Goal: Communication & Community: Answer question/provide support

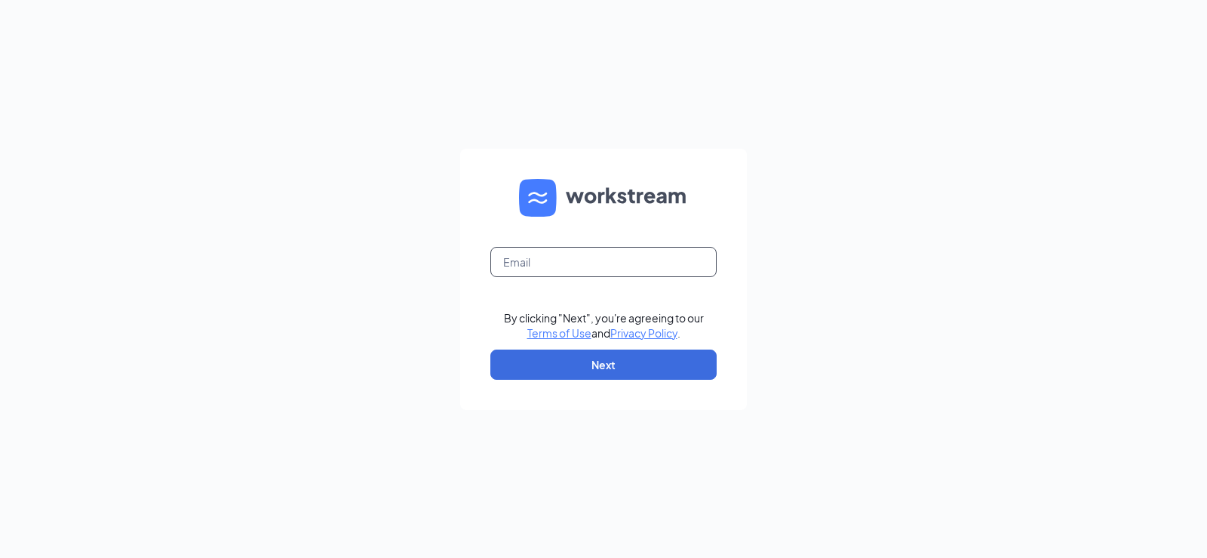
click at [497, 260] on input "text" at bounding box center [603, 262] width 226 height 30
type input "[EMAIL_ADDRESS][DOMAIN_NAME]"
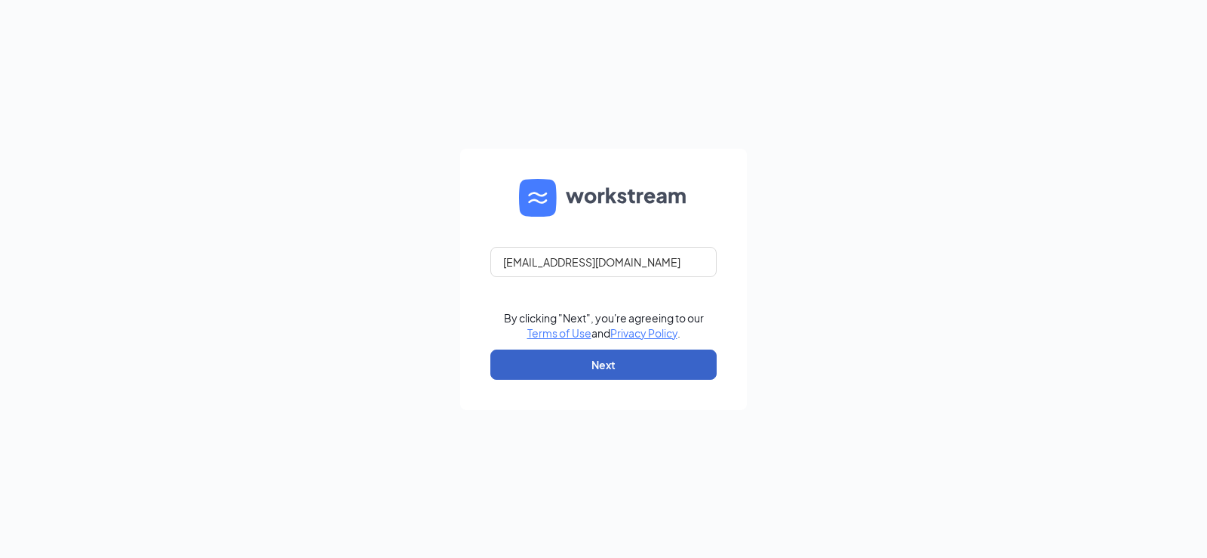
click at [583, 374] on button "Next" at bounding box center [603, 364] width 226 height 30
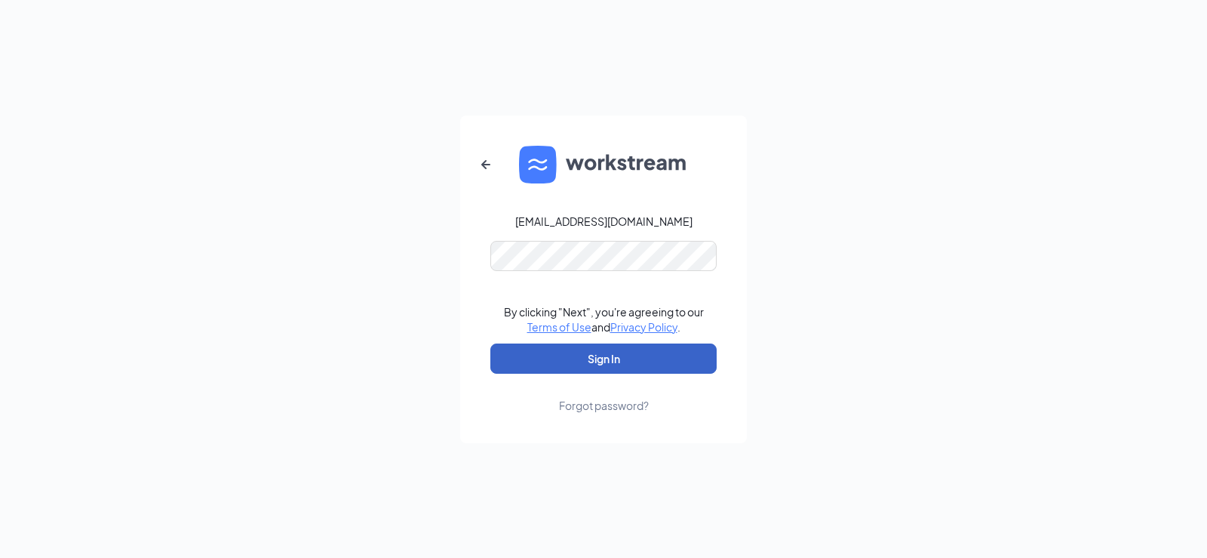
click at [612, 364] on button "Sign In" at bounding box center [603, 358] width 226 height 30
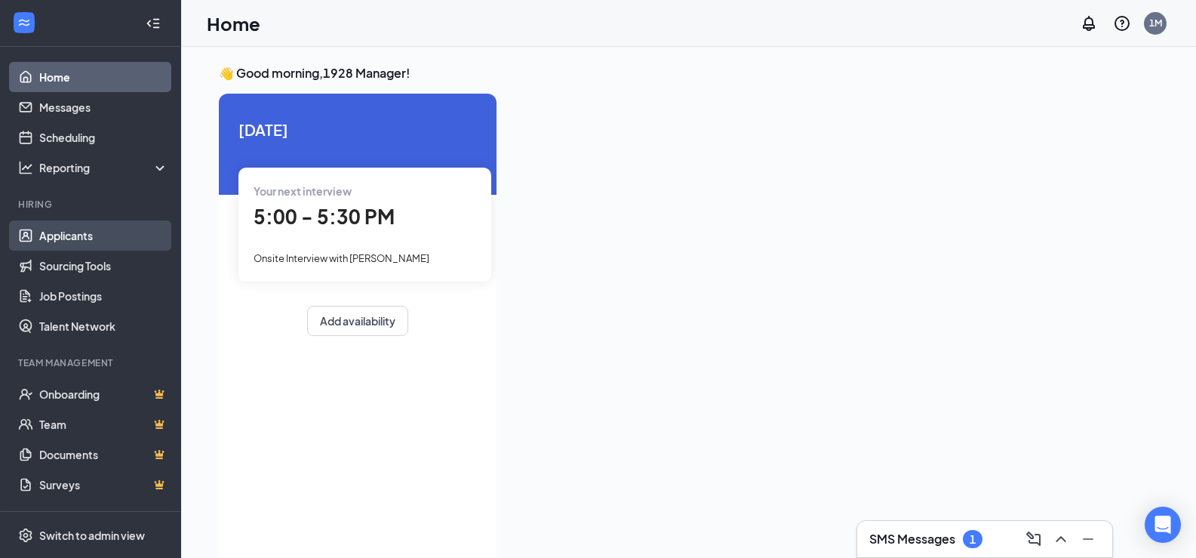
click at [71, 235] on link "Applicants" at bounding box center [103, 235] width 129 height 30
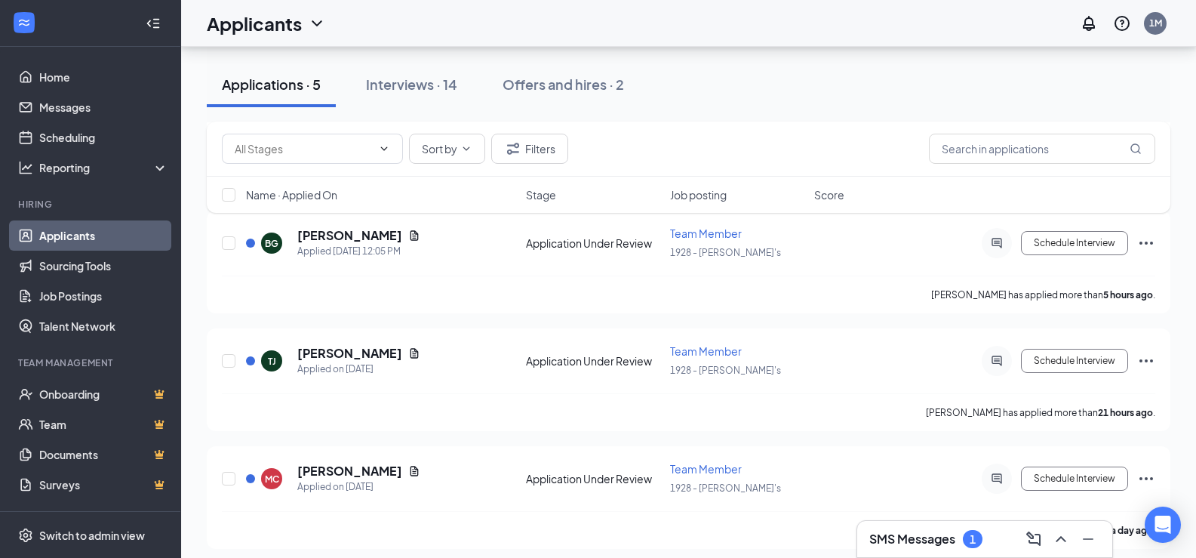
scroll to position [326, 0]
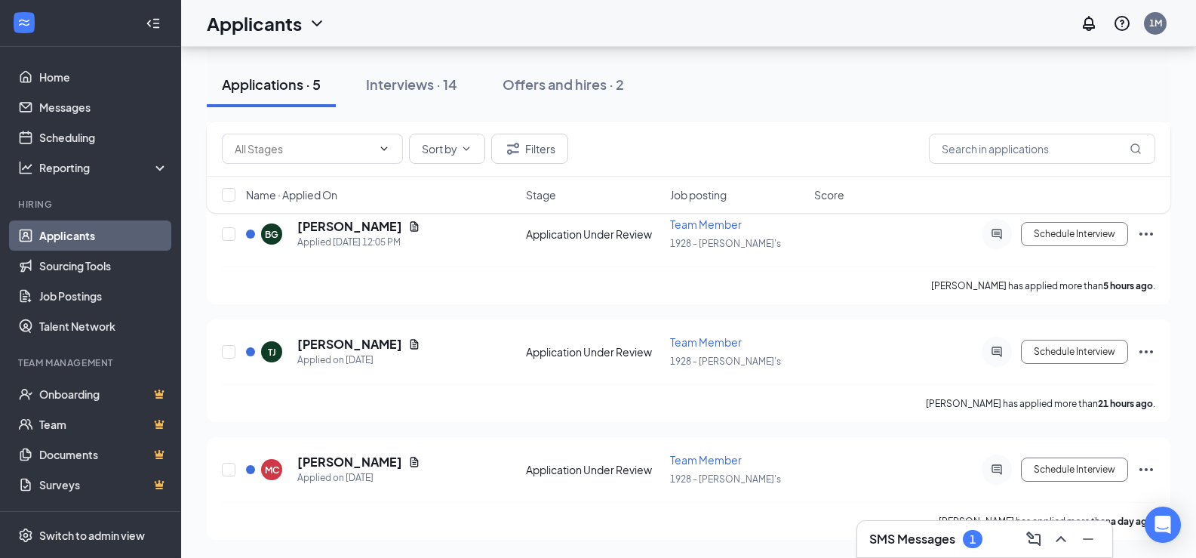
click at [975, 530] on div "1" at bounding box center [973, 539] width 20 height 18
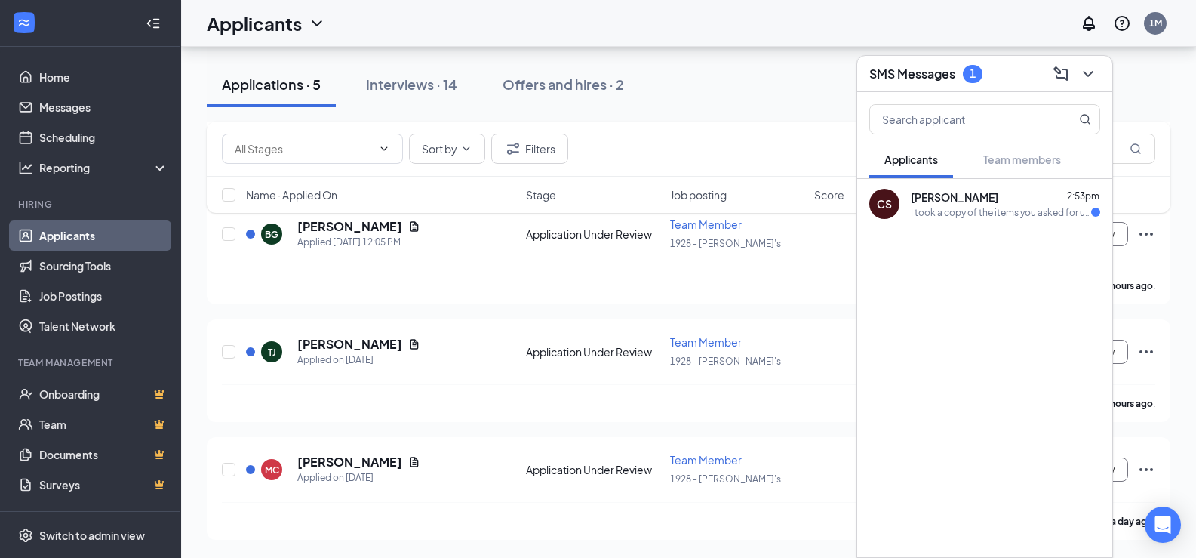
click at [924, 199] on span "[PERSON_NAME]" at bounding box center [955, 196] width 88 height 15
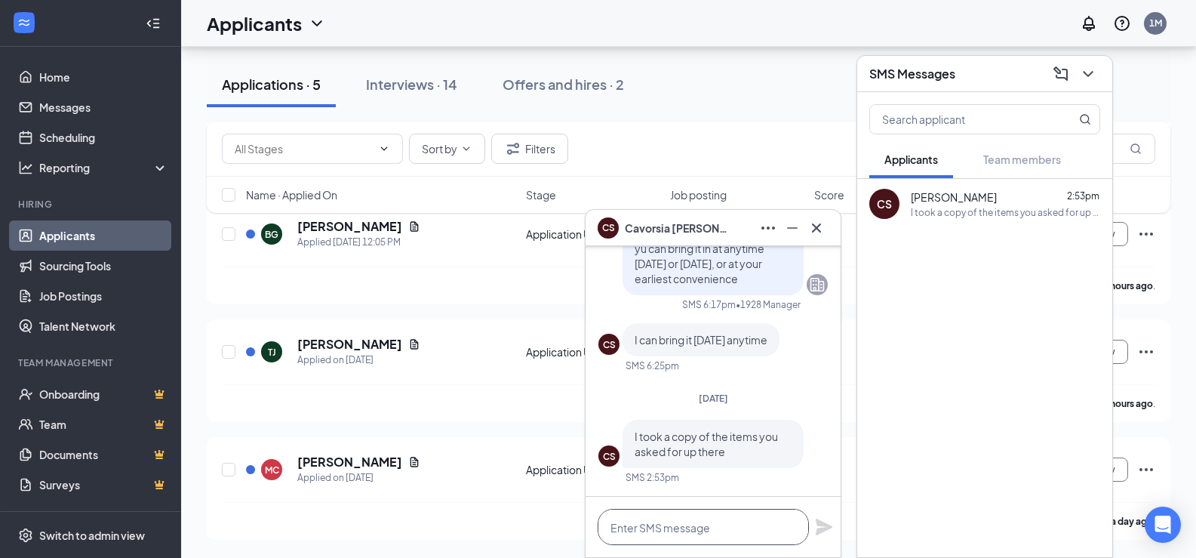
click at [639, 533] on textarea at bounding box center [703, 527] width 211 height 36
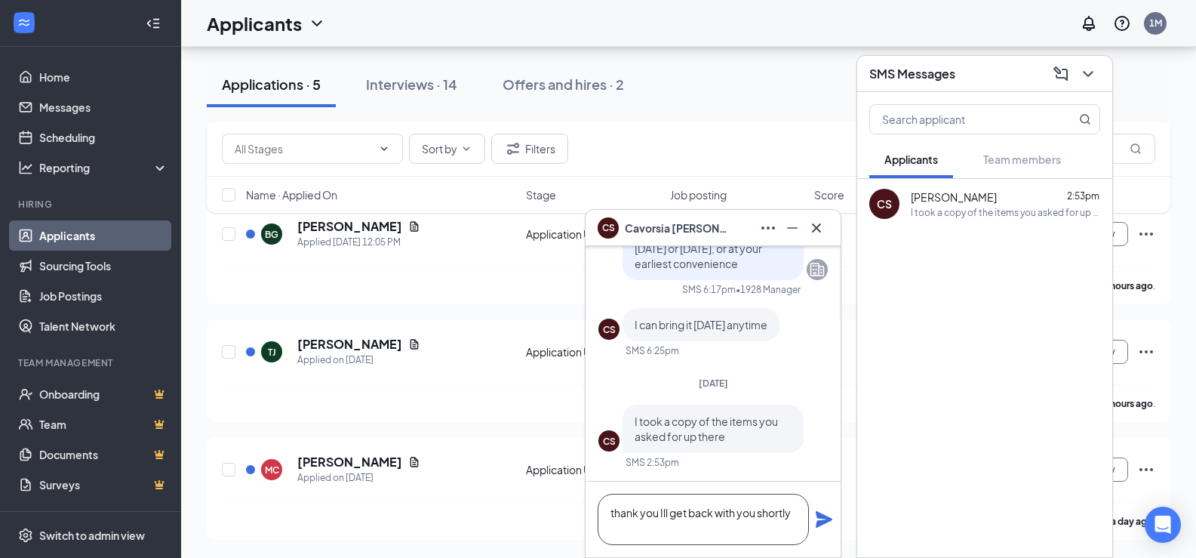
type textarea "thank you Ill get back with you shortly"
click at [823, 522] on icon "Plane" at bounding box center [824, 519] width 17 height 17
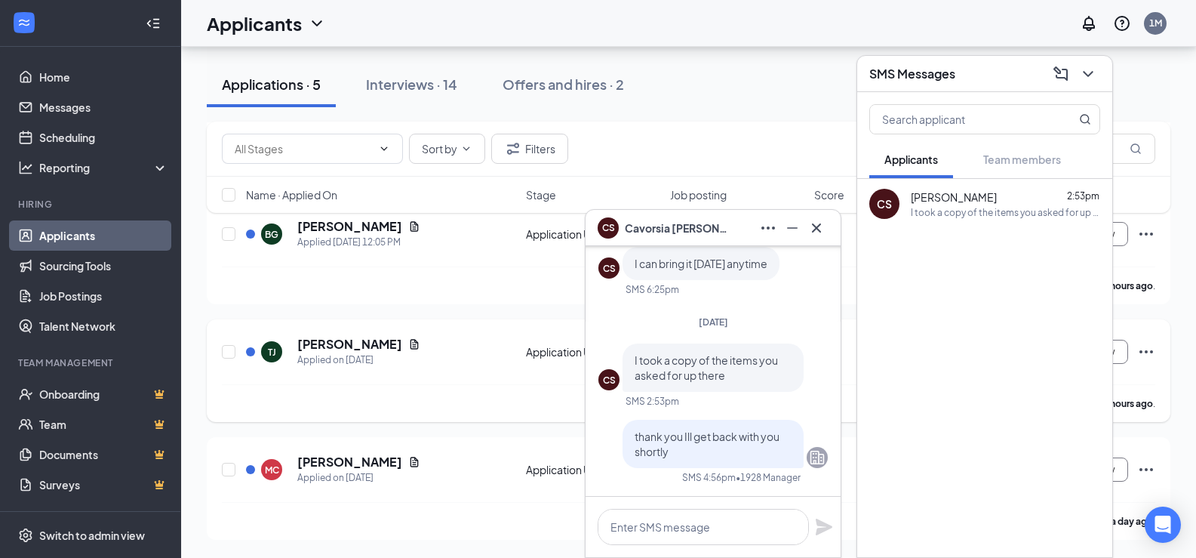
scroll to position [0, 0]
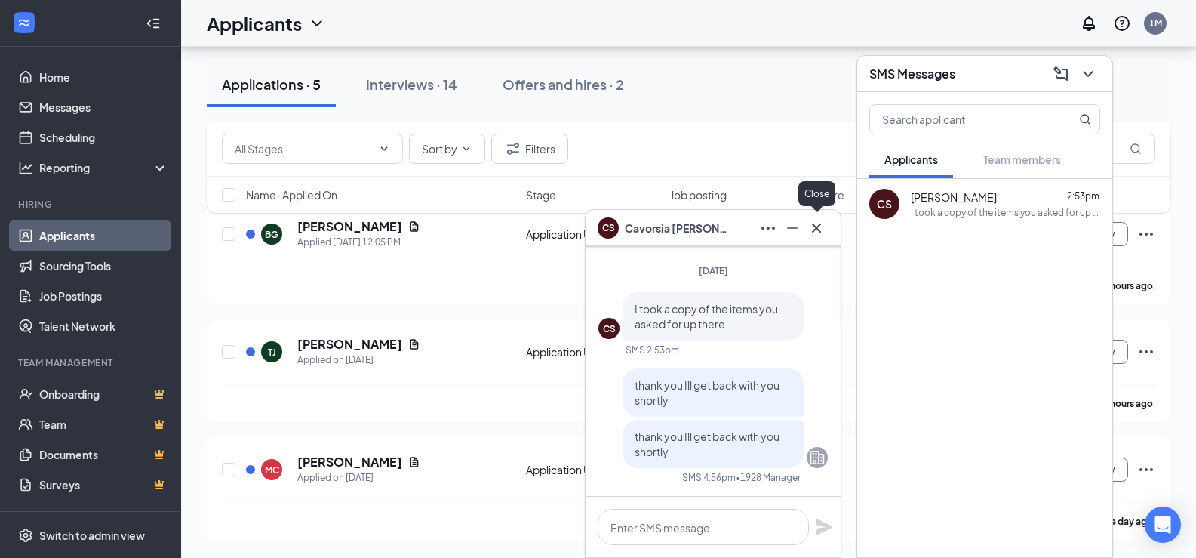
click at [823, 229] on icon "Cross" at bounding box center [816, 228] width 18 height 18
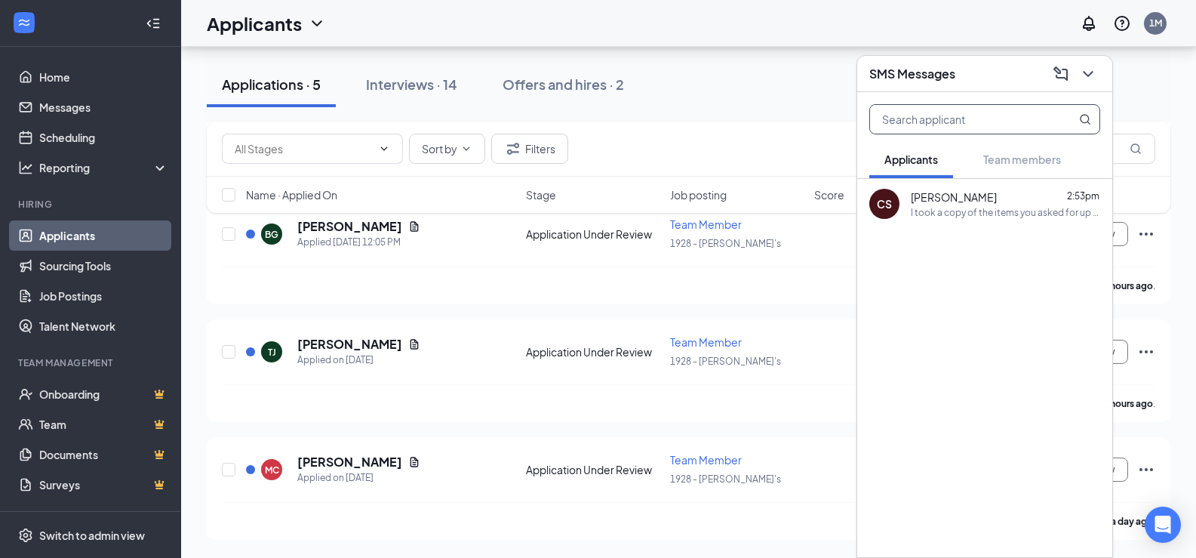
click at [908, 118] on input "text" at bounding box center [959, 119] width 179 height 29
click at [766, 115] on div "Applications · 5 Interviews · 14 Offers and hires · 2" at bounding box center [689, 84] width 964 height 75
click at [1096, 70] on icon "ChevronDown" at bounding box center [1088, 74] width 18 height 18
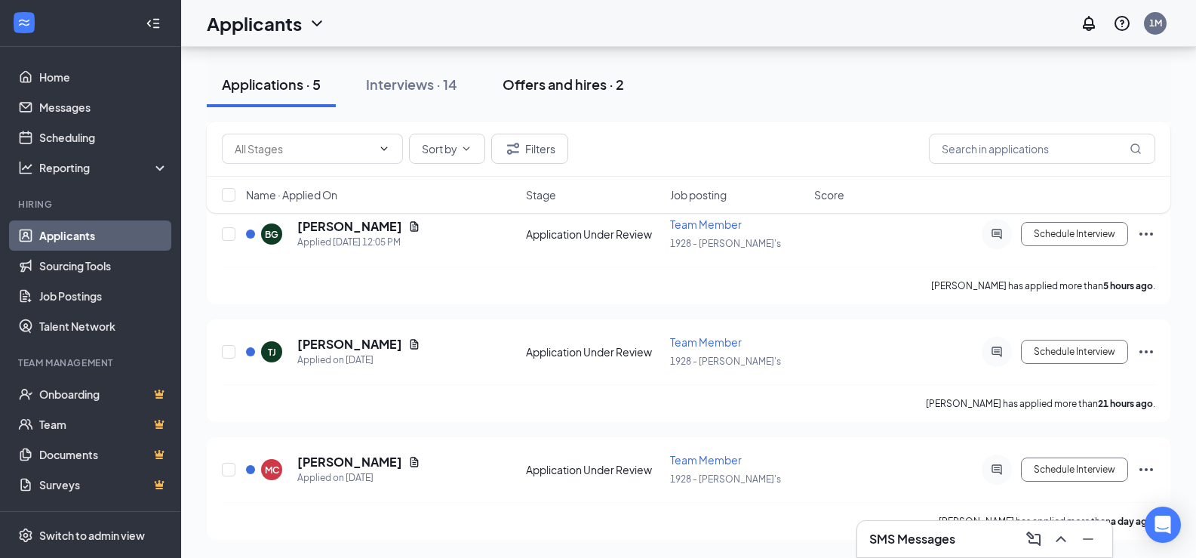
click at [578, 87] on div "Offers and hires · 2" at bounding box center [563, 84] width 121 height 19
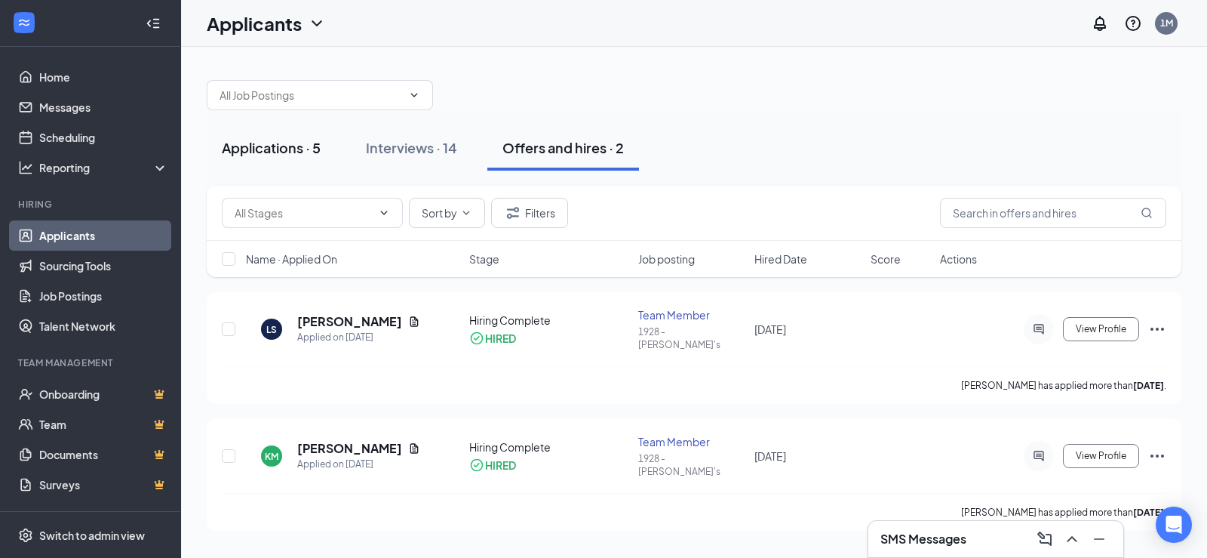
click at [248, 155] on div "Applications · 5" at bounding box center [271, 147] width 99 height 19
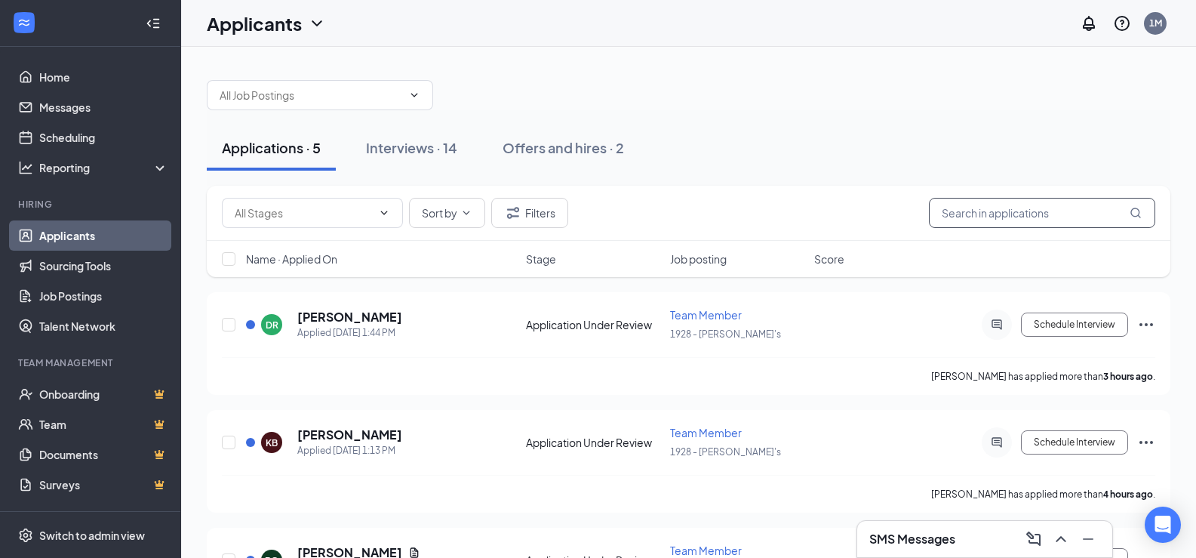
click at [961, 212] on input "text" at bounding box center [1042, 213] width 226 height 30
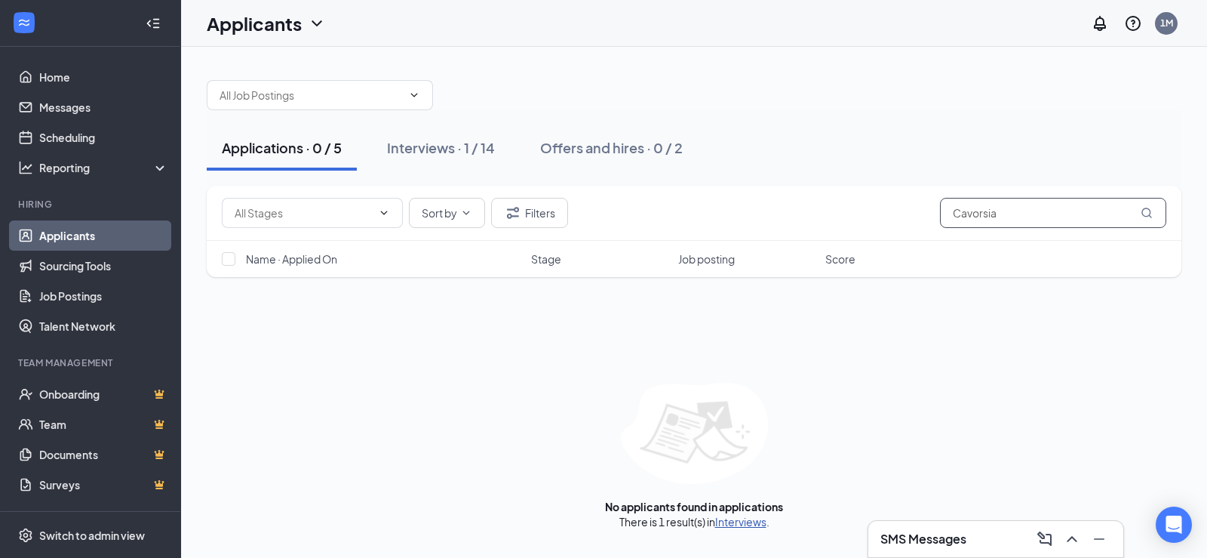
type input "Cavorsia"
click at [753, 523] on link "Interviews" at bounding box center [740, 522] width 51 height 14
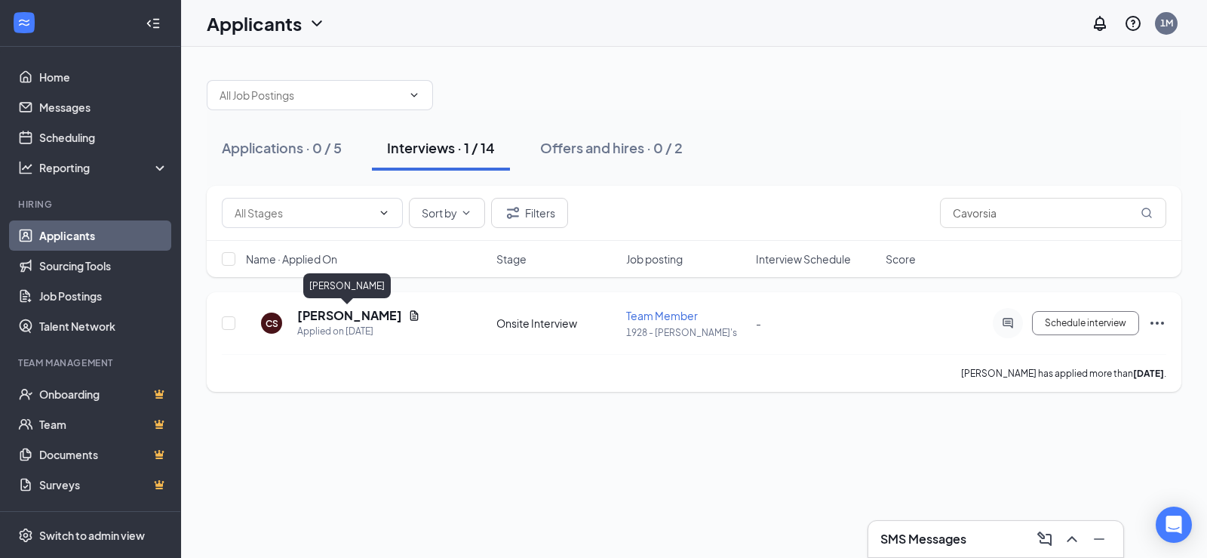
click at [336, 315] on h5 "[PERSON_NAME]" at bounding box center [349, 315] width 105 height 17
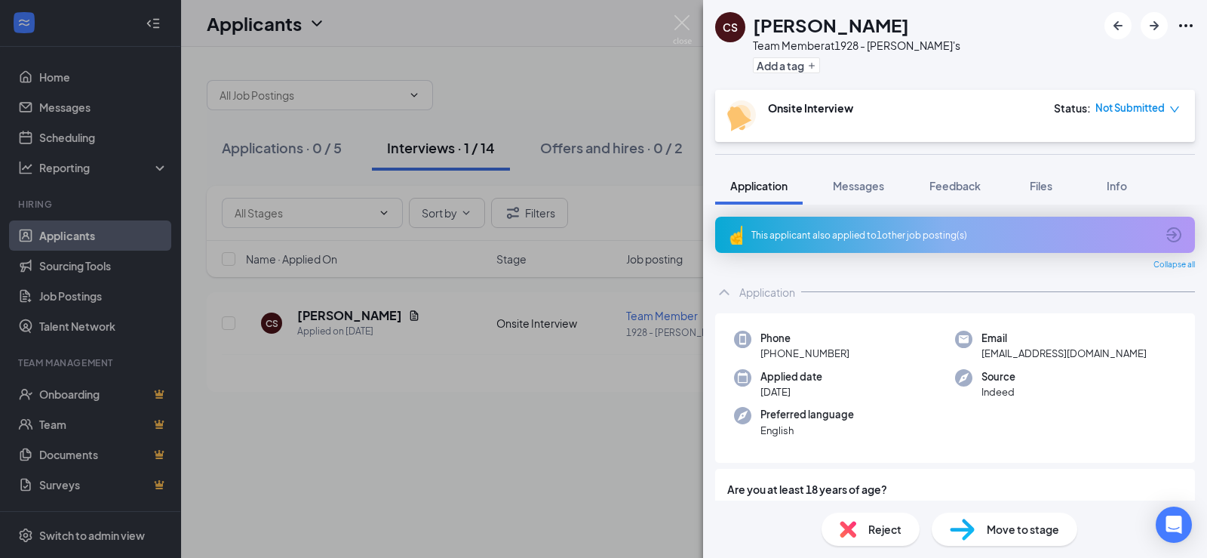
click at [1171, 107] on icon "down" at bounding box center [1174, 109] width 9 height 6
click at [1118, 177] on span "Mark complete" at bounding box center [1121, 177] width 75 height 17
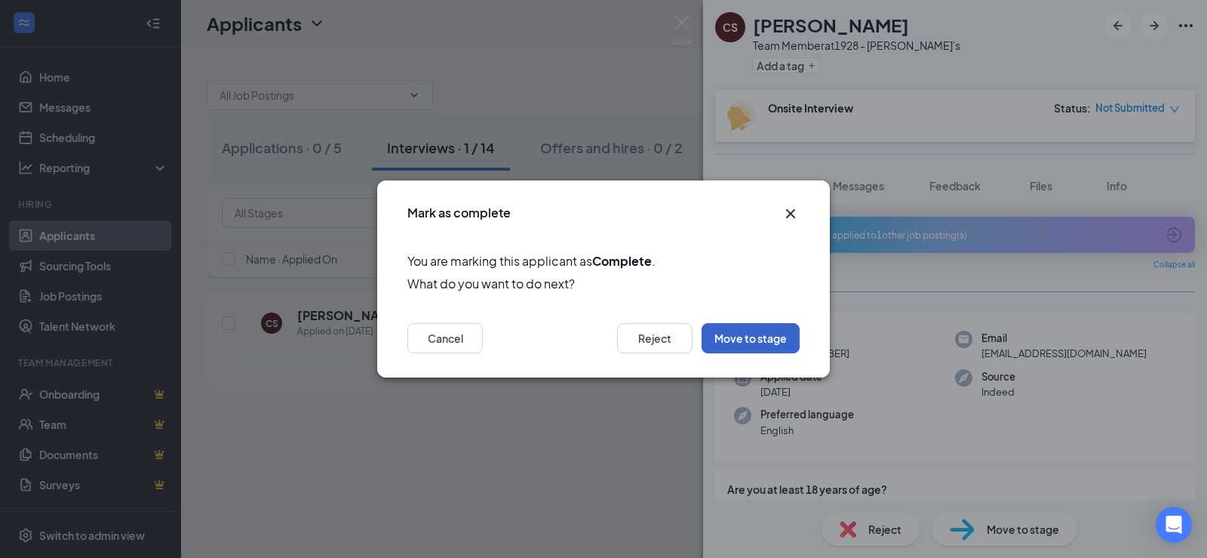
click at [771, 344] on button "Move to stage" at bounding box center [751, 338] width 98 height 30
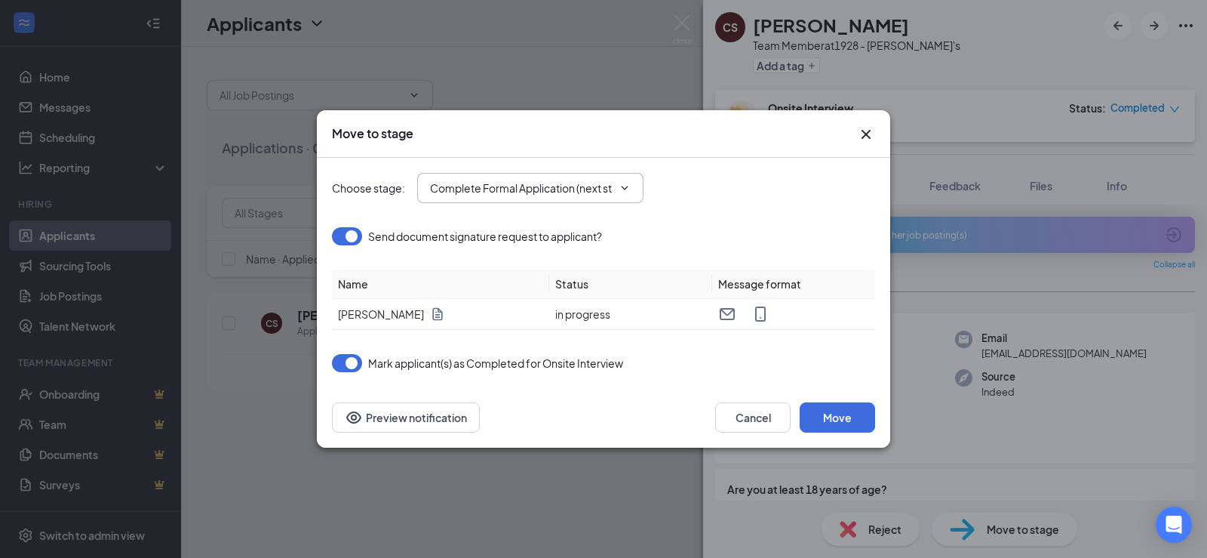
click at [624, 189] on icon "ChevronDown" at bounding box center [625, 188] width 7 height 4
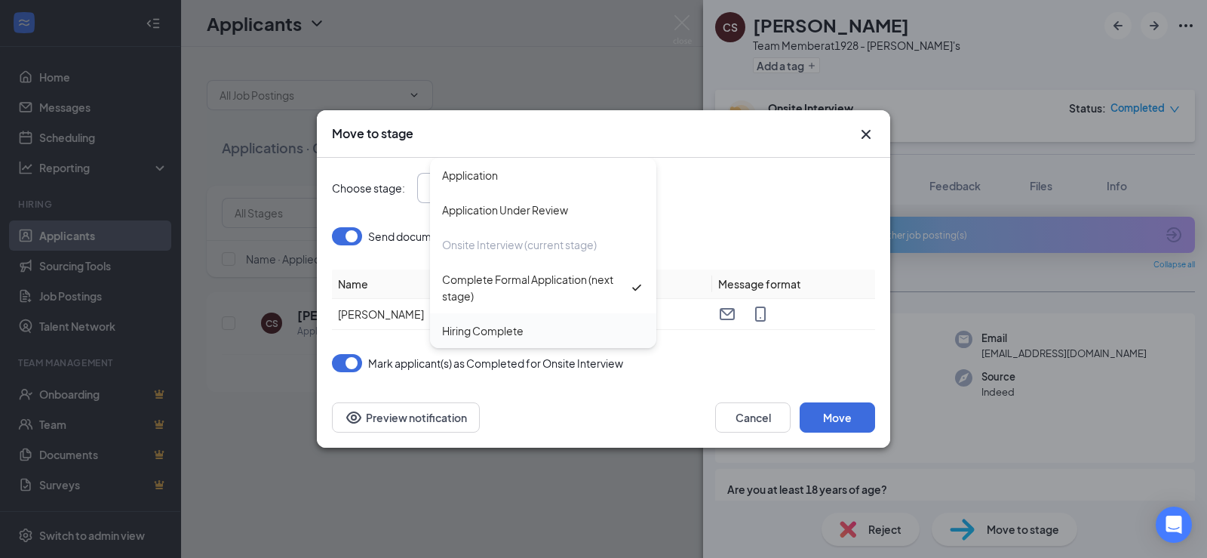
click at [502, 330] on div "Hiring Complete" at bounding box center [482, 330] width 81 height 17
type input "Hiring Complete"
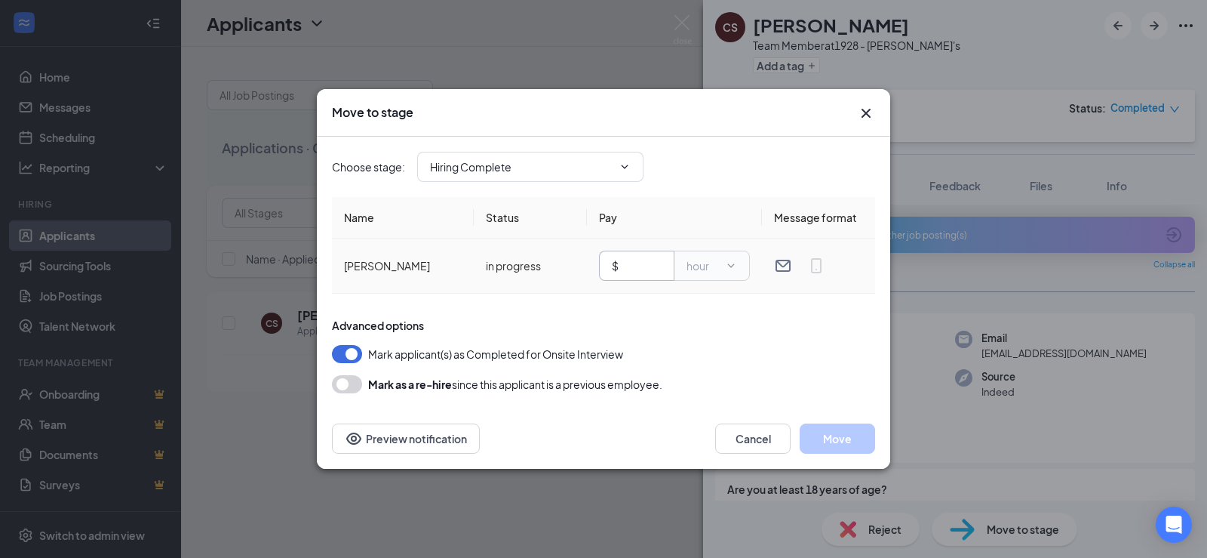
click at [635, 271] on input "text" at bounding box center [642, 265] width 40 height 17
type input "10"
click at [835, 444] on button "Move" at bounding box center [837, 438] width 75 height 30
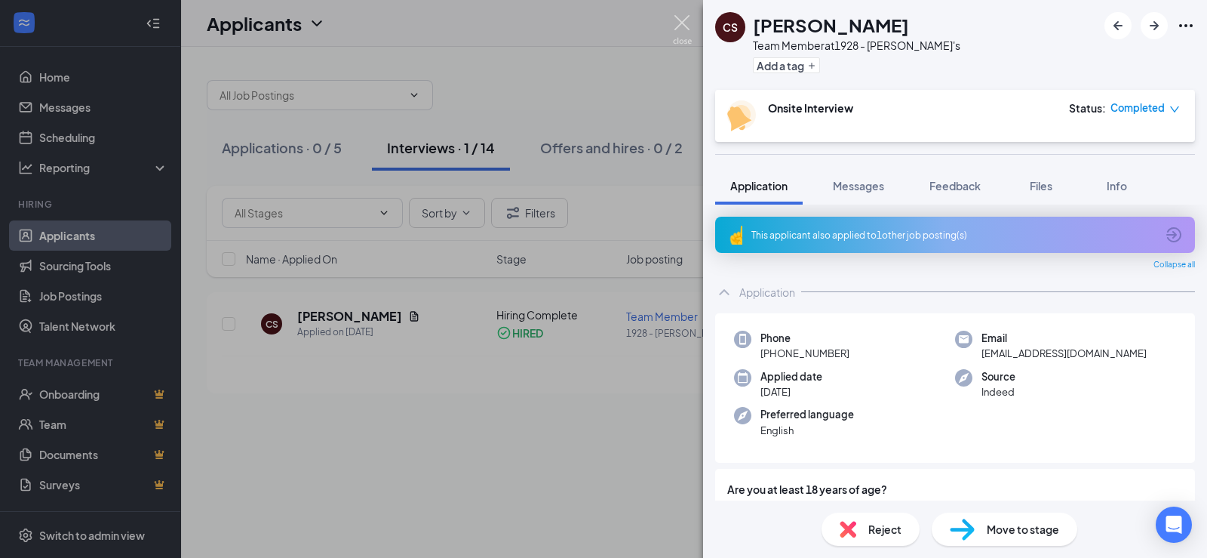
click at [675, 20] on img at bounding box center [682, 29] width 19 height 29
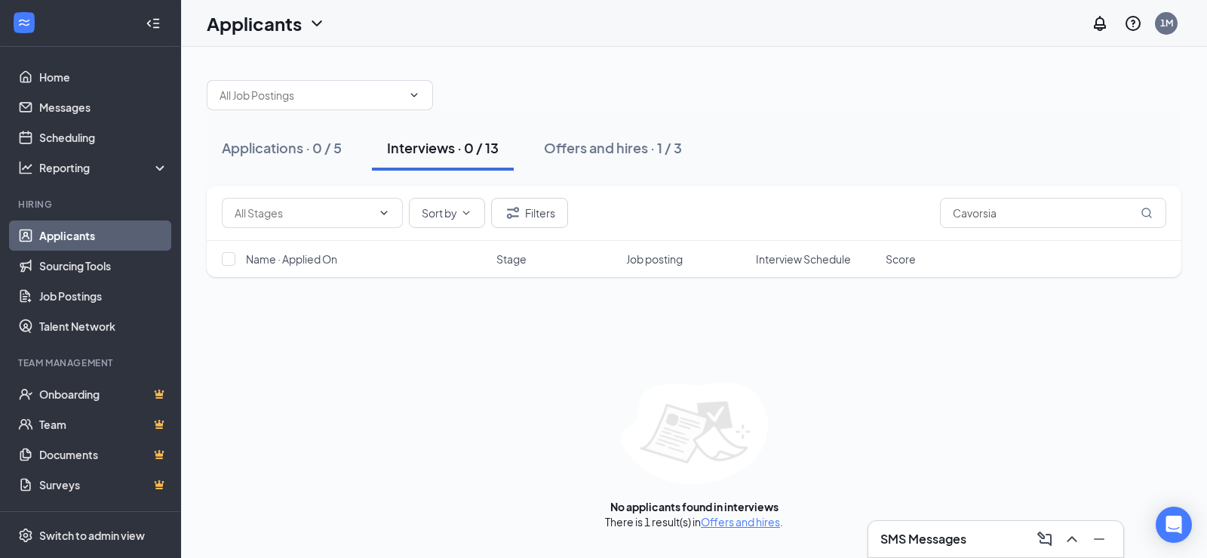
click at [933, 530] on div "SMS Messages" at bounding box center [996, 539] width 231 height 24
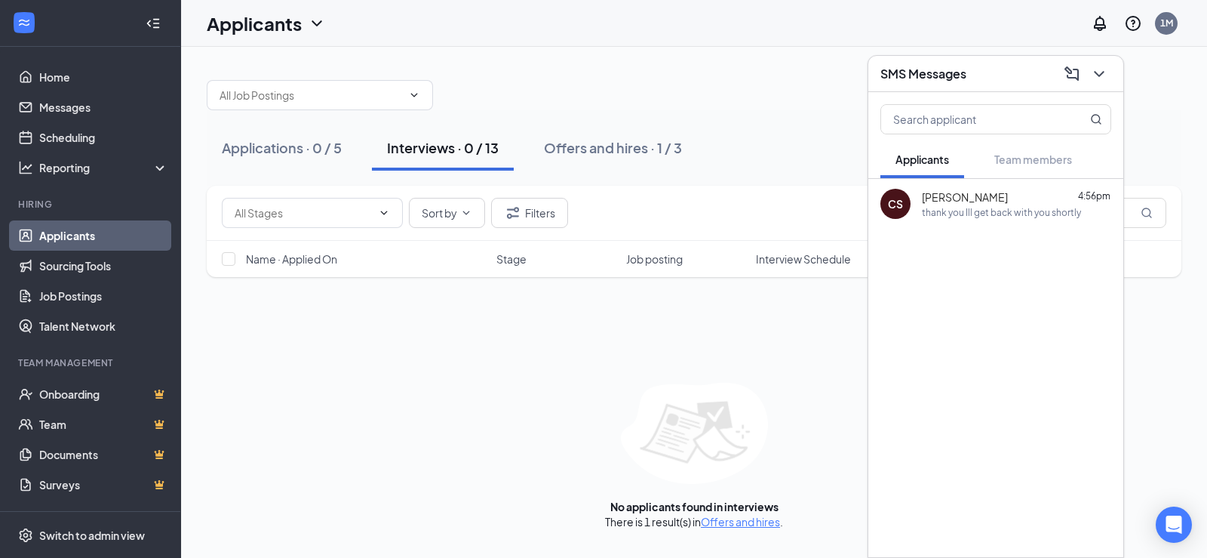
click at [948, 208] on div "thank you Ill get back with you shortly" at bounding box center [1001, 212] width 159 height 13
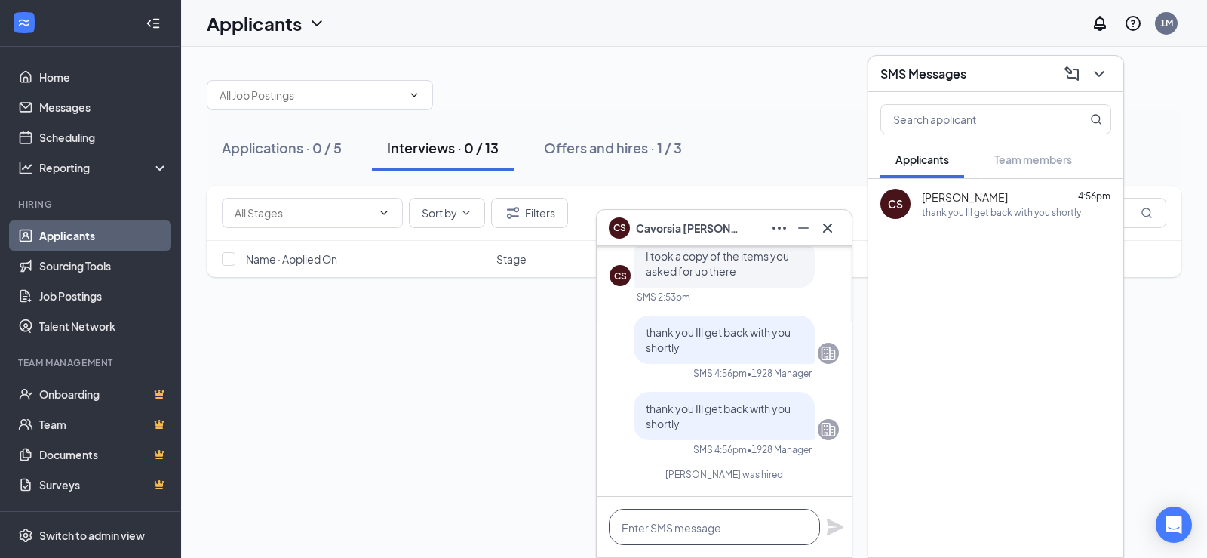
click at [678, 535] on textarea at bounding box center [714, 527] width 211 height 36
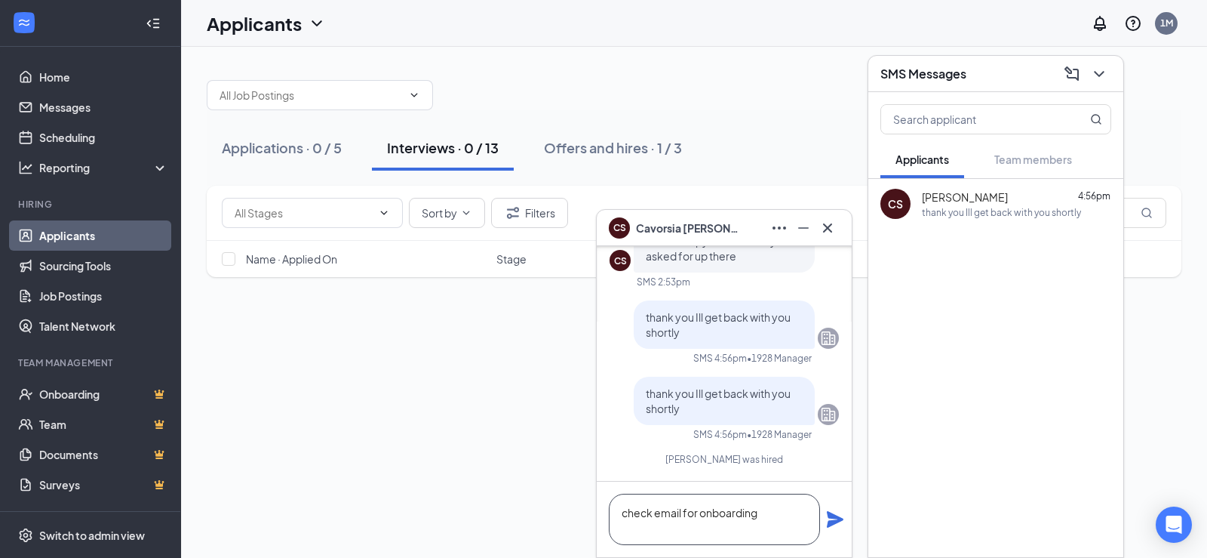
type textarea "check email for onboarding"
click at [833, 524] on icon "Plane" at bounding box center [835, 519] width 17 height 17
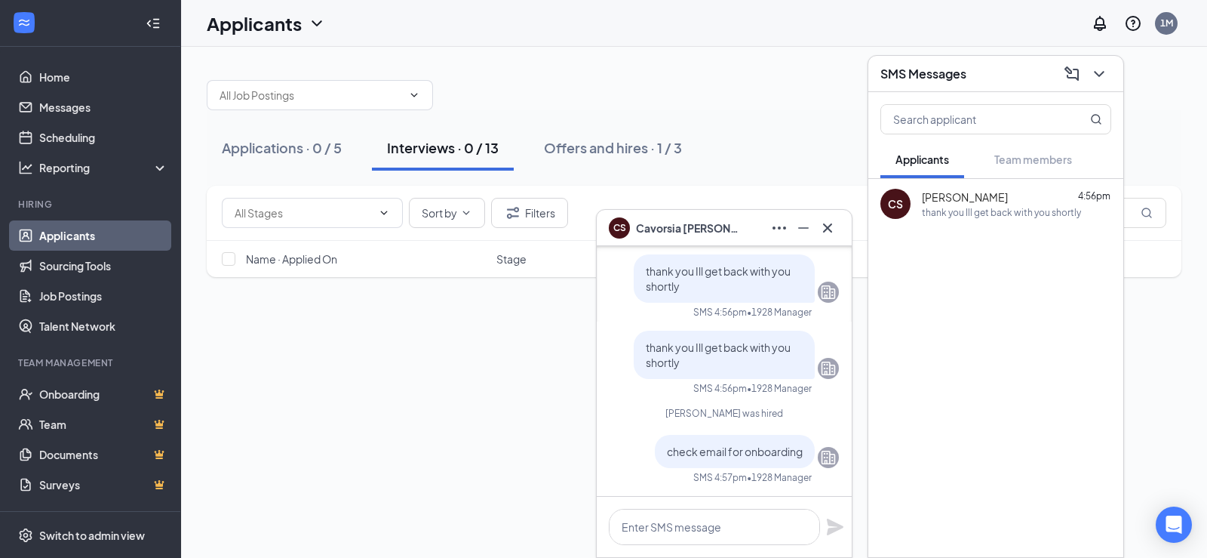
scroll to position [0, 0]
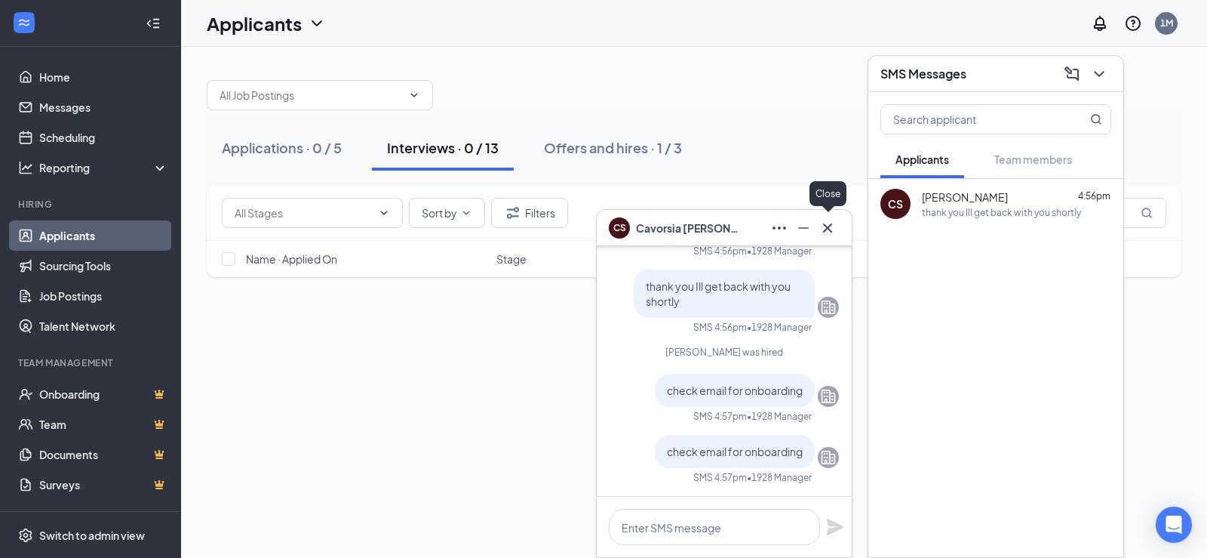
click at [829, 226] on icon "Cross" at bounding box center [827, 227] width 9 height 9
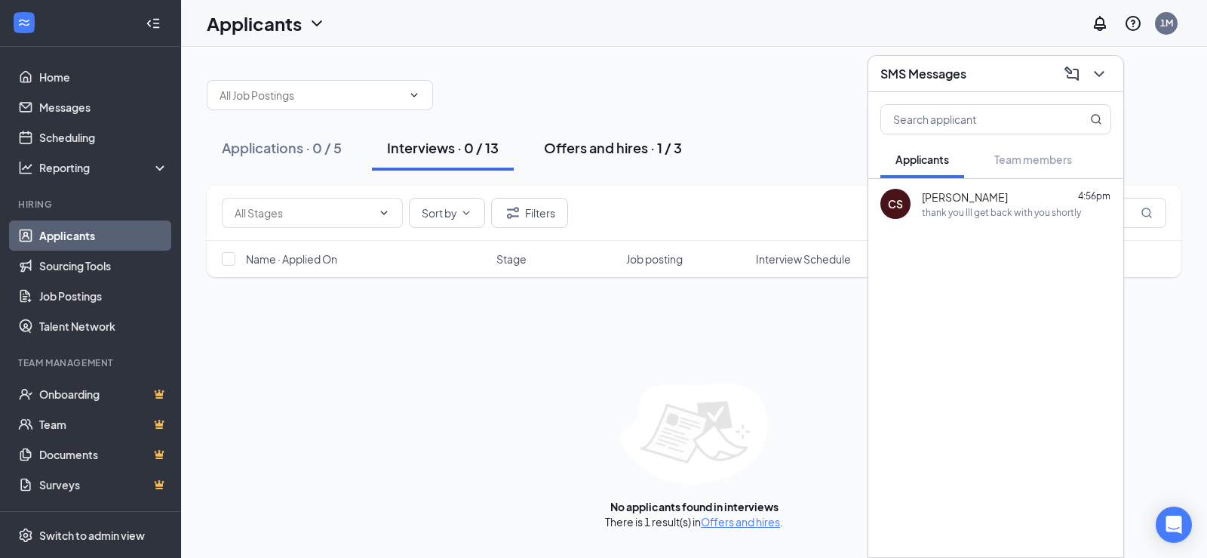
click at [601, 143] on div "Offers and hires · 1 / 3" at bounding box center [613, 147] width 138 height 19
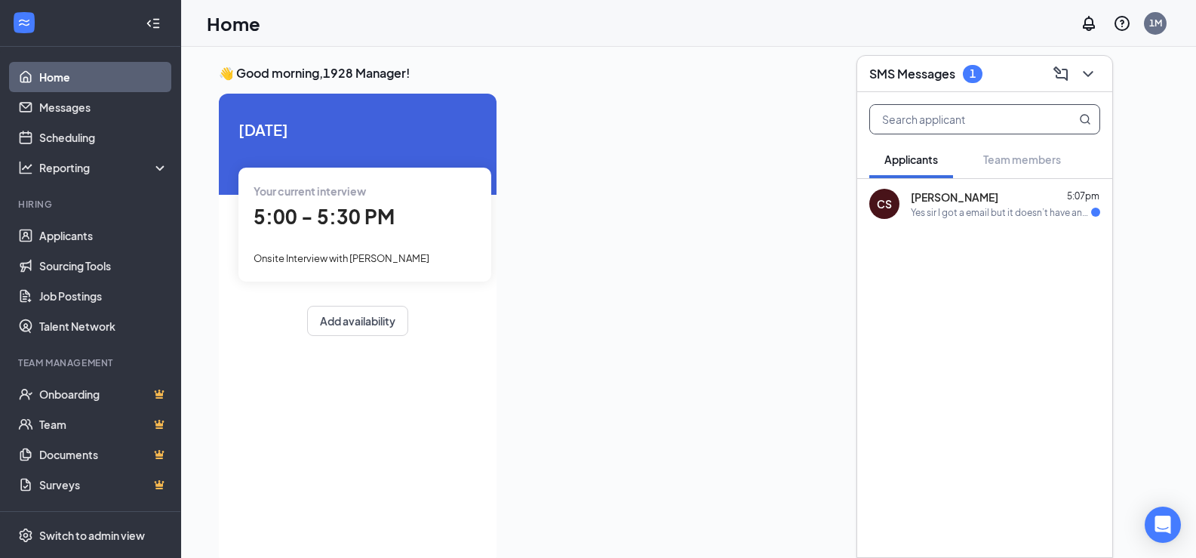
click at [914, 125] on input "text" at bounding box center [959, 119] width 179 height 29
type input "luis sanchez"
click at [947, 190] on b "[PERSON_NAME]" at bounding box center [956, 197] width 90 height 14
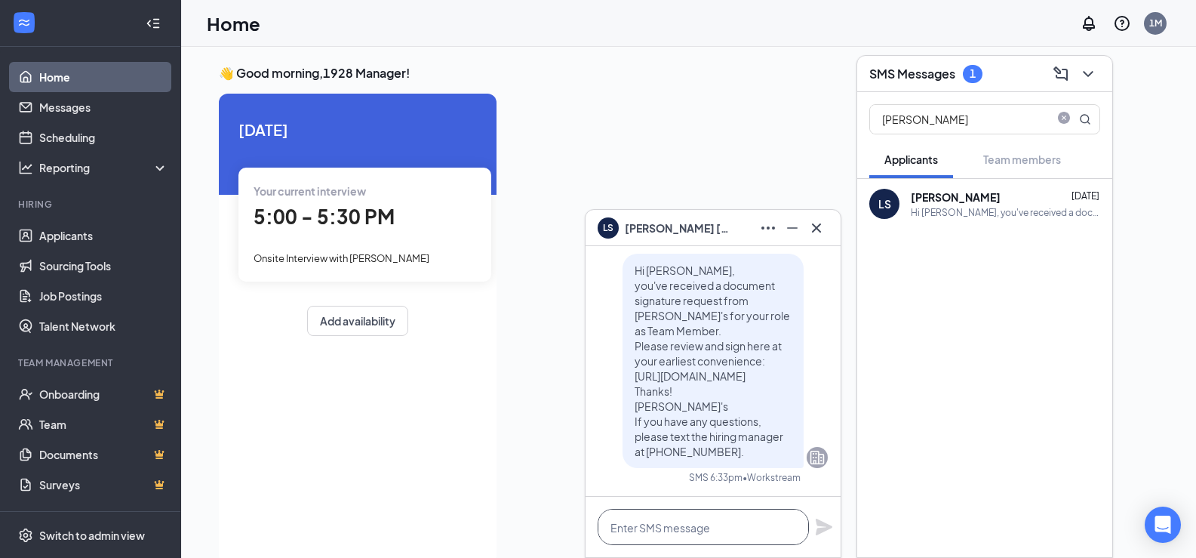
click at [755, 521] on textarea at bounding box center [703, 527] width 211 height 36
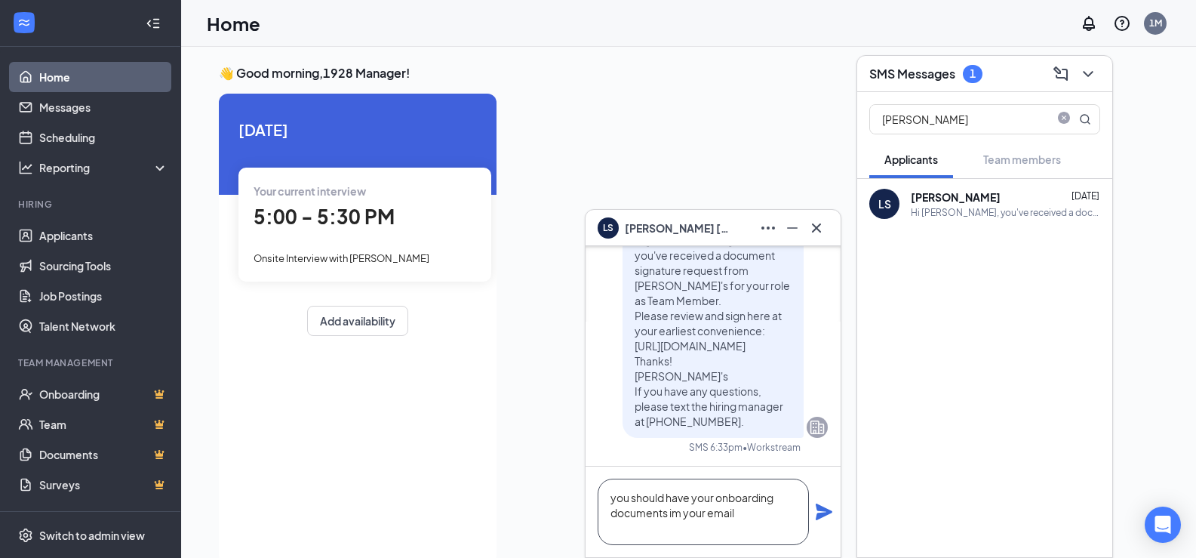
type textarea "you should have your onboarding documents im your email"
click at [818, 509] on icon "Plane" at bounding box center [824, 511] width 17 height 17
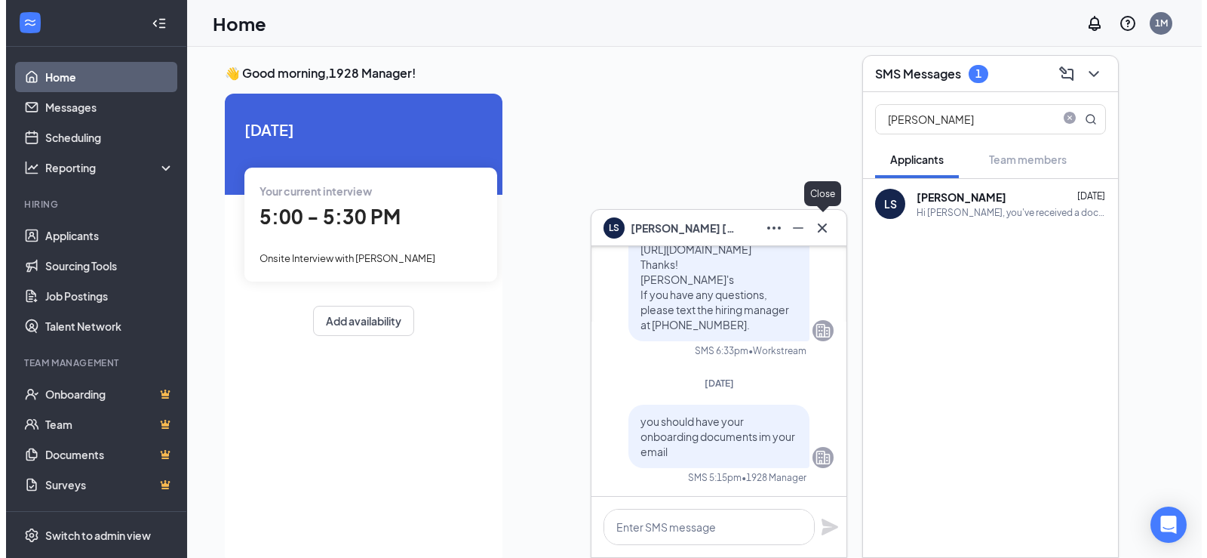
scroll to position [0, 0]
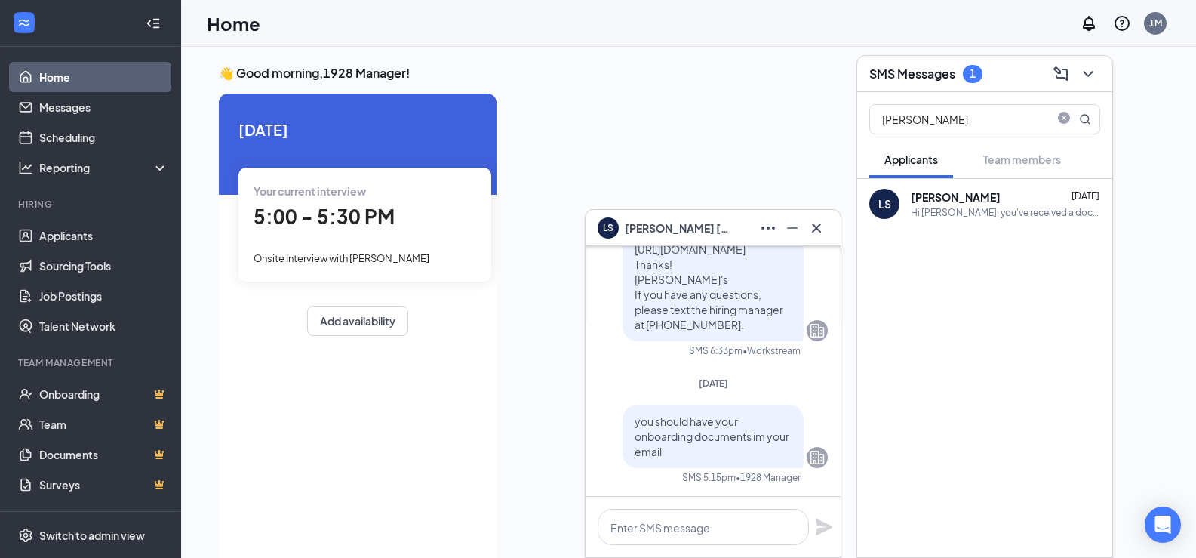
click at [913, 201] on b "[PERSON_NAME]" at bounding box center [956, 197] width 90 height 14
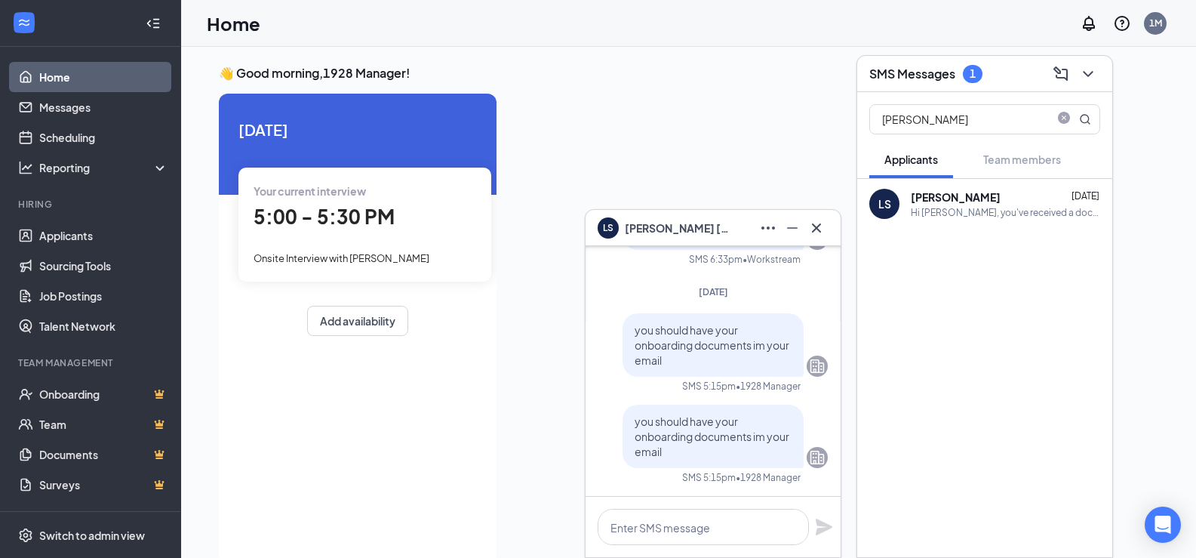
click at [910, 84] on div "SMS Messages 1" at bounding box center [984, 73] width 231 height 23
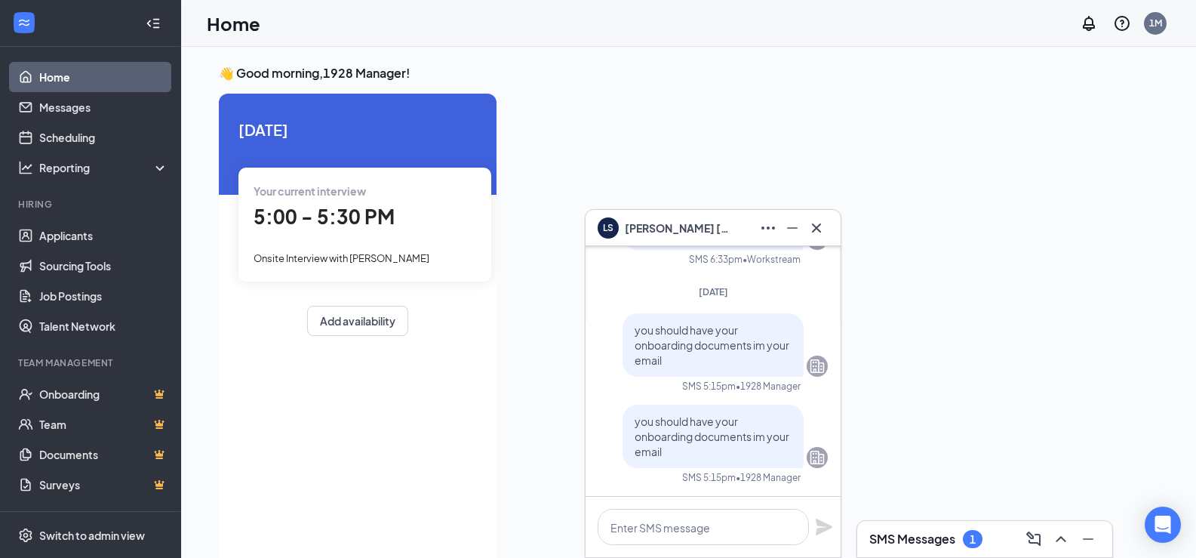
click at [935, 543] on h3 "SMS Messages" at bounding box center [912, 538] width 86 height 17
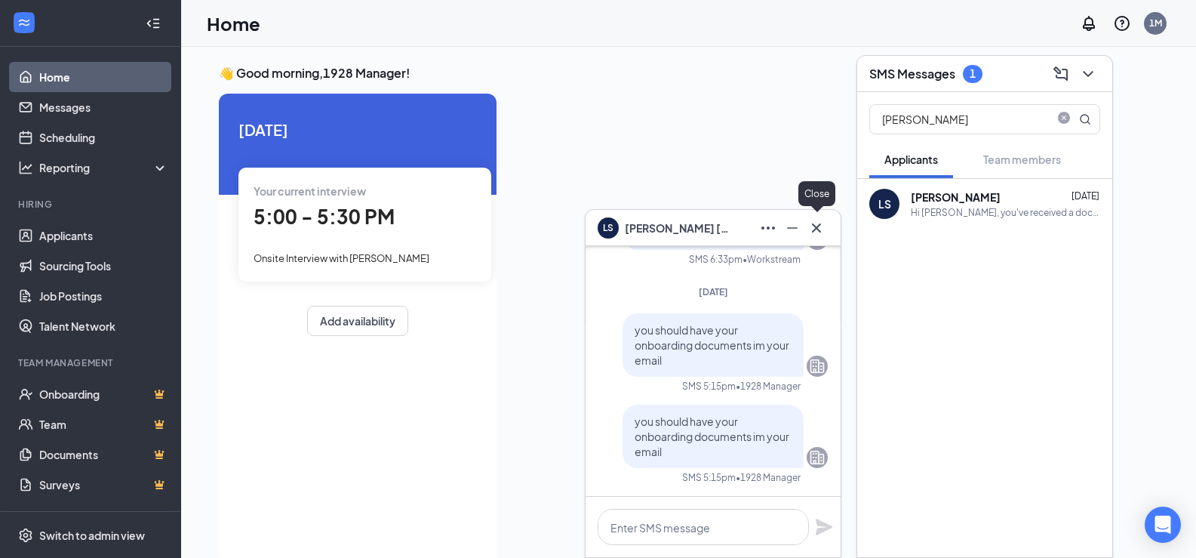
click at [819, 219] on icon "Cross" at bounding box center [816, 228] width 18 height 18
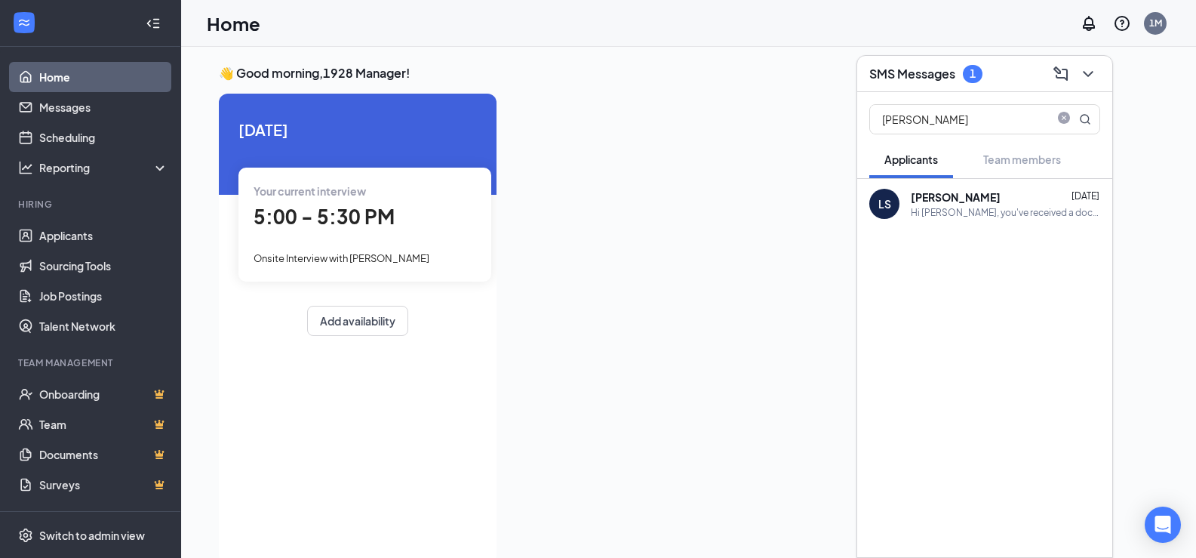
click at [901, 204] on div "LS Luis Sanchez Oct 14 Hi Luis, you've received a document signature request fr…" at bounding box center [984, 204] width 255 height 50
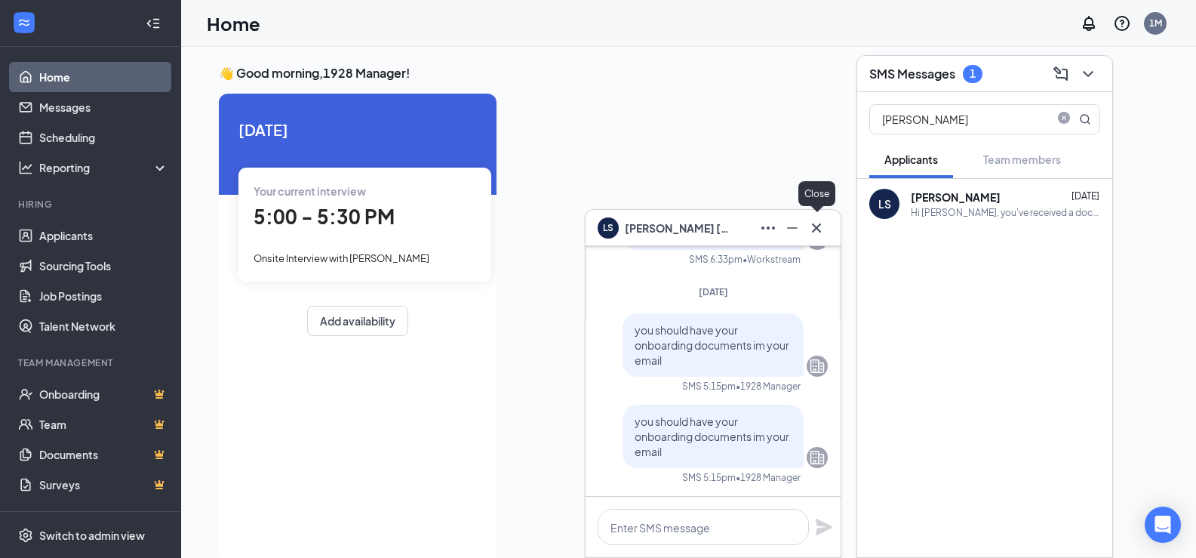
click at [816, 226] on icon "Cross" at bounding box center [816, 228] width 18 height 18
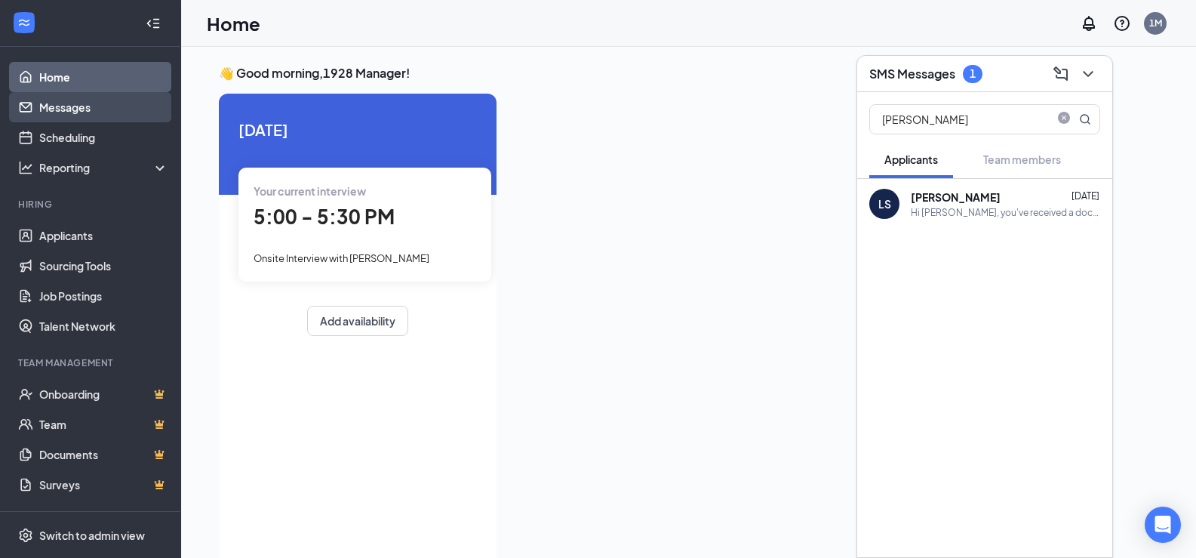
click at [88, 113] on link "Messages" at bounding box center [103, 107] width 129 height 30
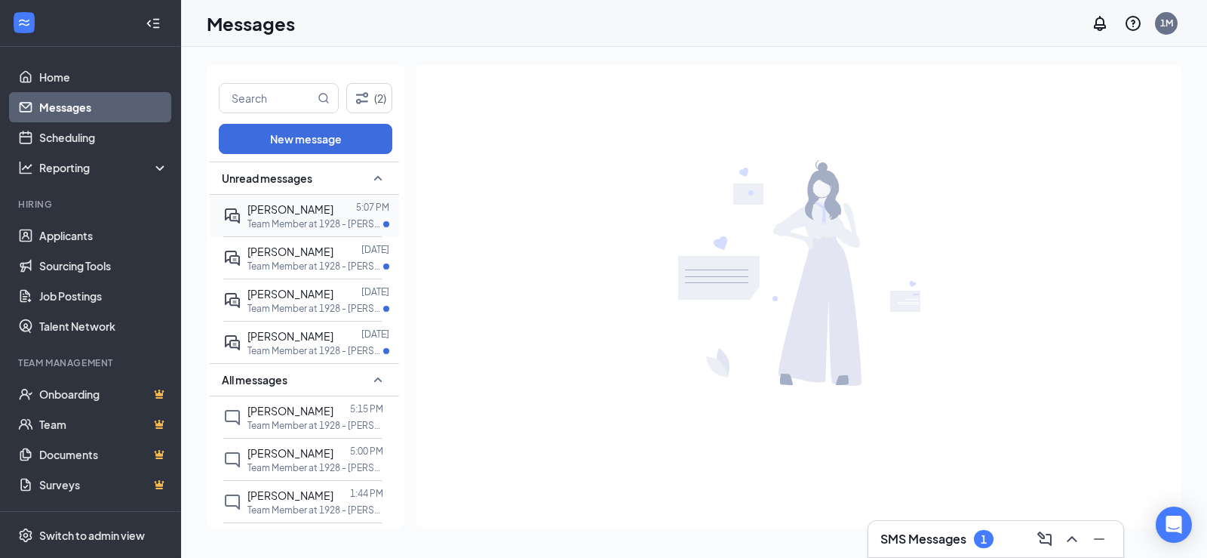
click at [309, 224] on p "Team Member at 1928 - Arby's" at bounding box center [316, 223] width 136 height 13
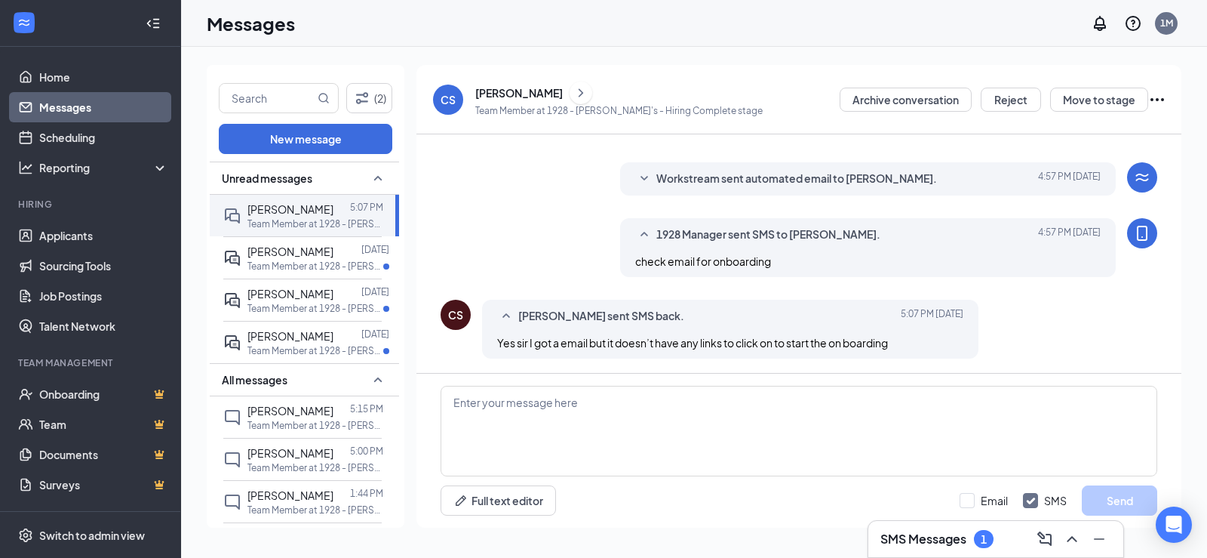
scroll to position [398, 0]
click at [540, 417] on textarea at bounding box center [799, 431] width 717 height 91
type textarea "let me check it real quick"
click at [1112, 494] on button "Send" at bounding box center [1119, 500] width 75 height 30
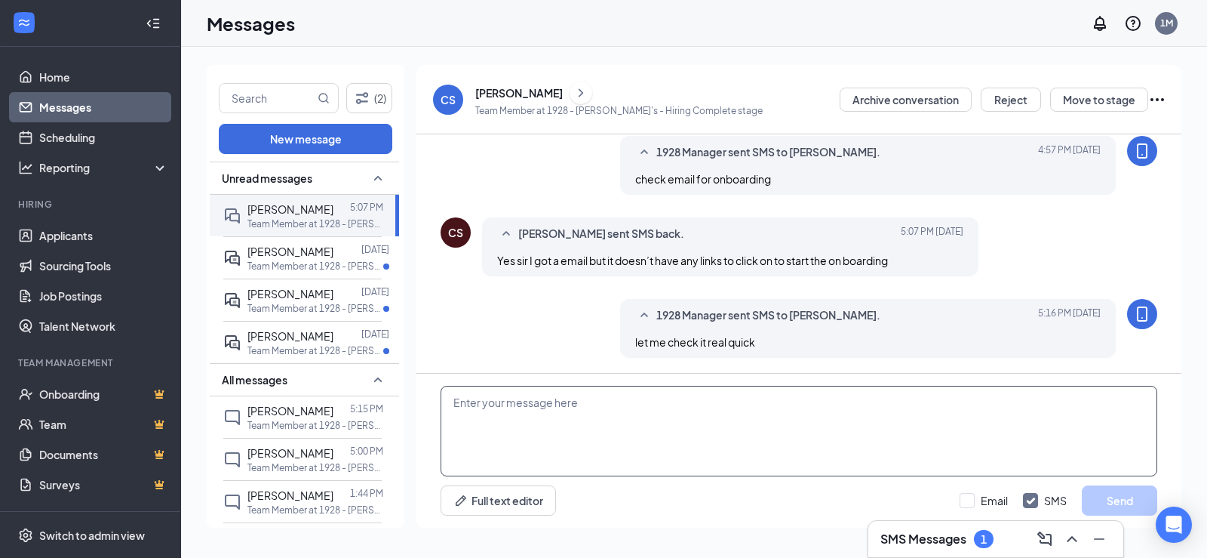
click at [575, 419] on textarea at bounding box center [799, 431] width 717 height 91
type textarea "new system, takes a minute sometimes"
click at [1106, 494] on button "Send" at bounding box center [1119, 500] width 75 height 30
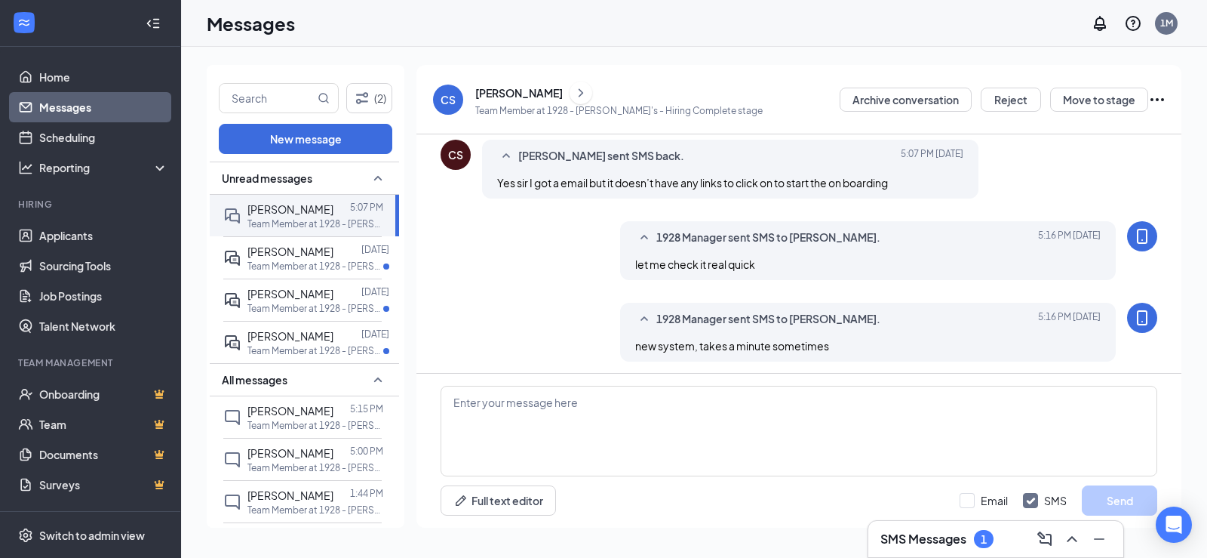
scroll to position [561, 0]
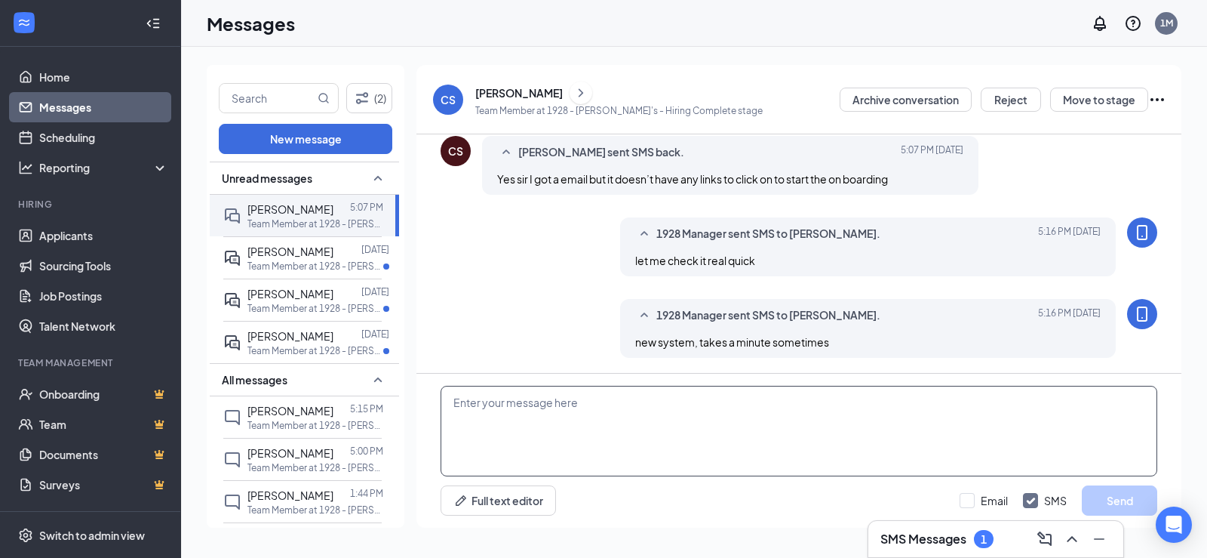
click at [510, 420] on textarea at bounding box center [799, 431] width 717 height 91
type textarea "should b there within 15 minutes maam"
click at [1133, 489] on button "Send" at bounding box center [1119, 500] width 75 height 30
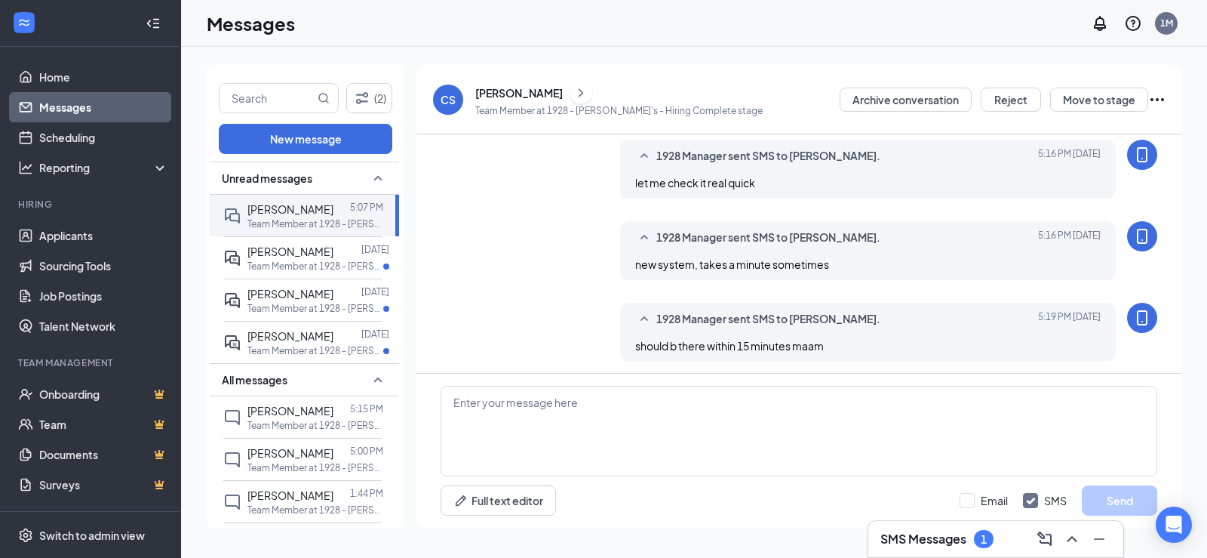
scroll to position [643, 0]
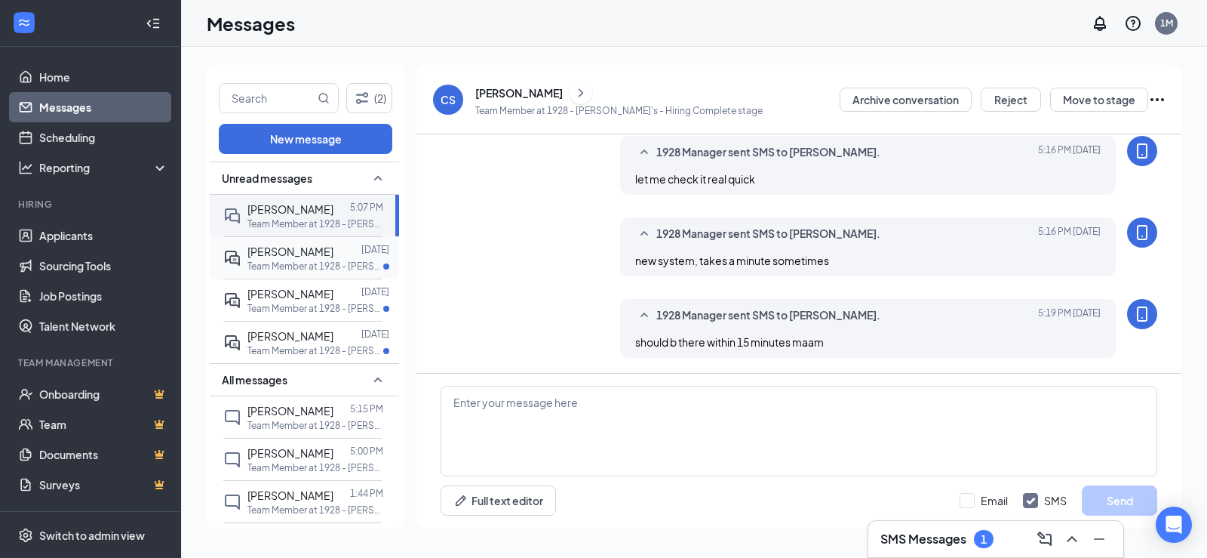
click at [312, 256] on span "Jason Rhodes" at bounding box center [291, 251] width 86 height 14
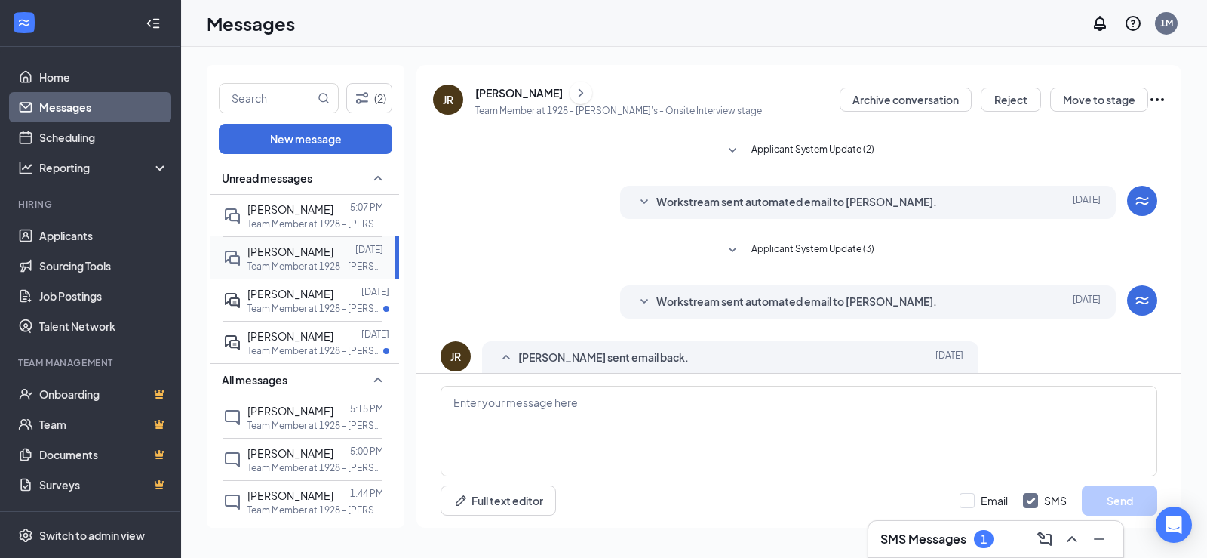
scroll to position [42, 0]
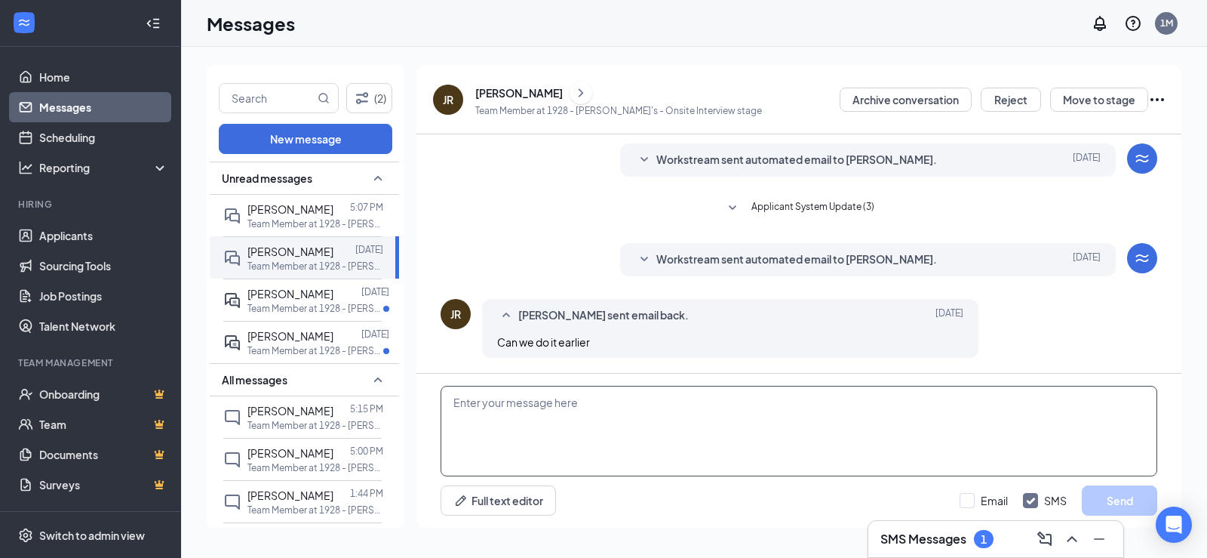
click at [496, 404] on textarea at bounding box center [799, 431] width 717 height 91
type textarea "you can come in tomorrow after 4, or friday after 2"
click at [1116, 494] on button "Send" at bounding box center [1119, 500] width 75 height 30
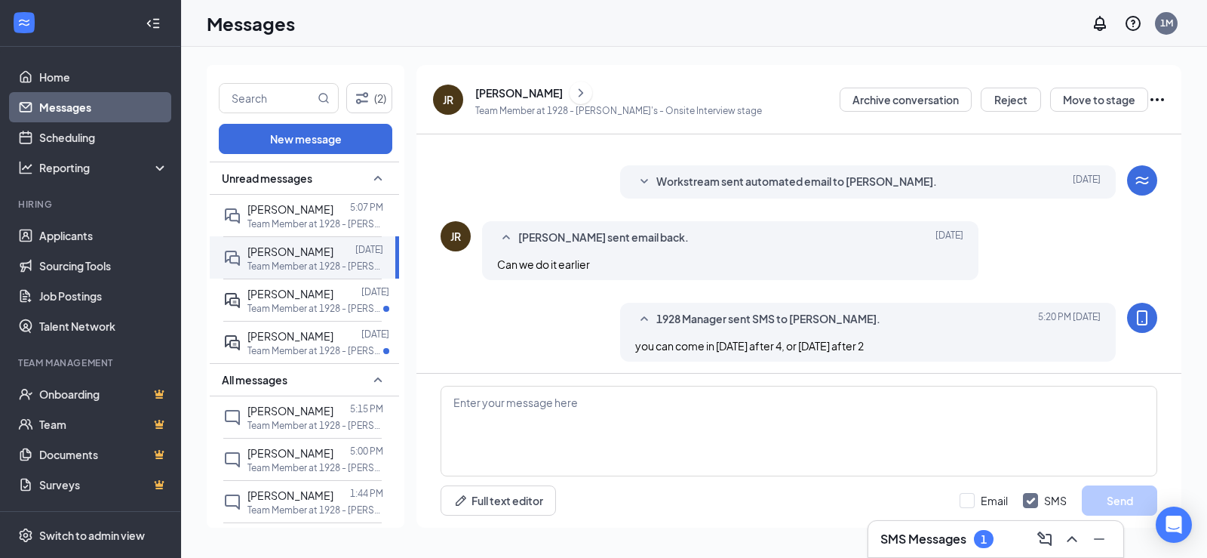
scroll to position [124, 0]
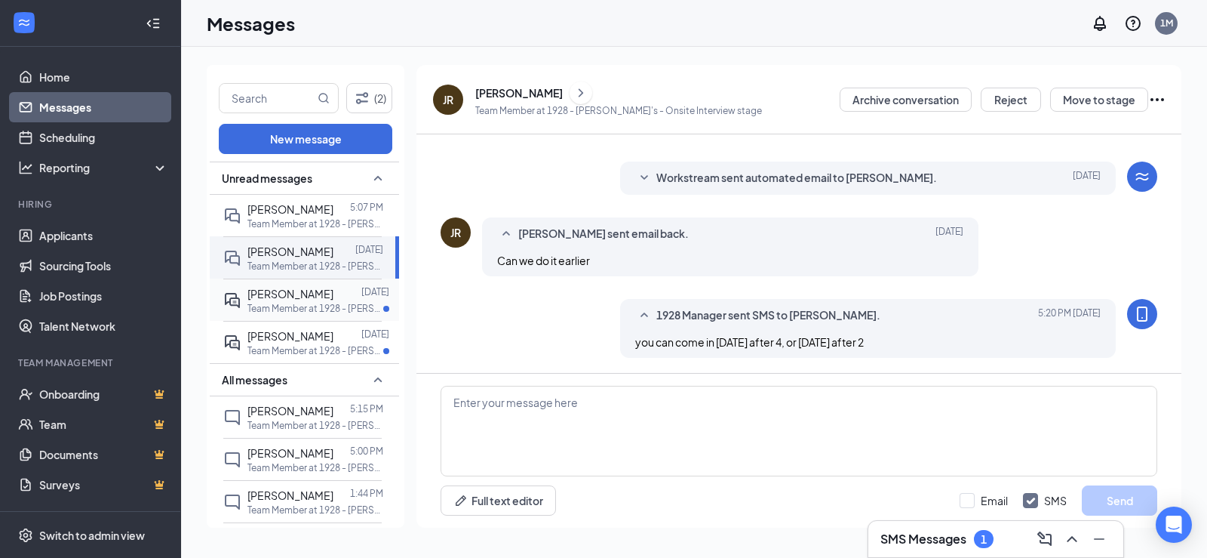
click at [298, 309] on p "Team Member at 1928 - Arby's" at bounding box center [316, 308] width 136 height 13
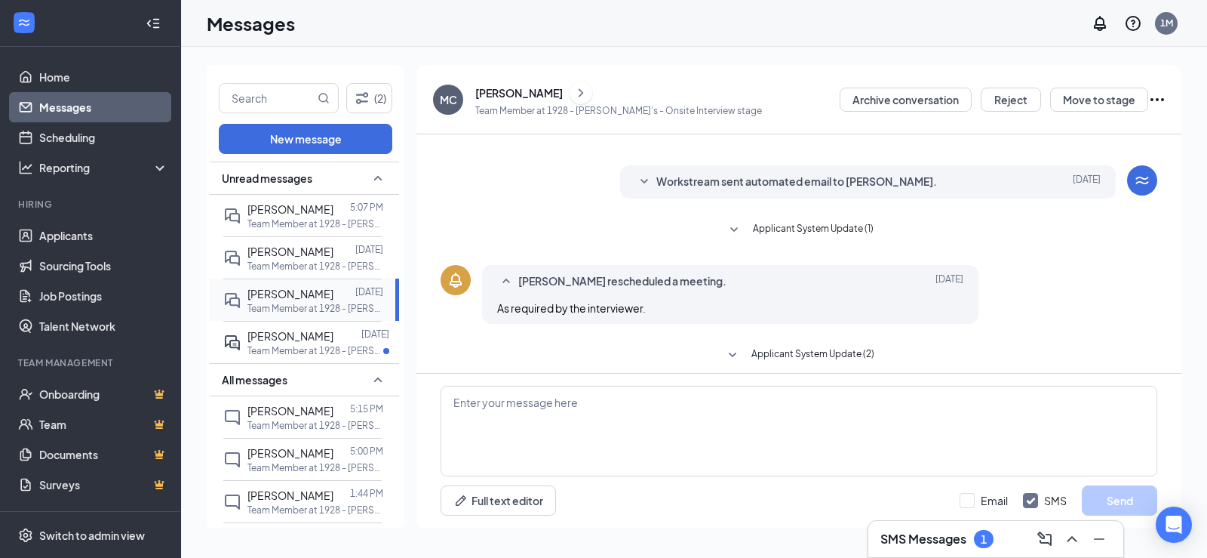
scroll to position [290, 0]
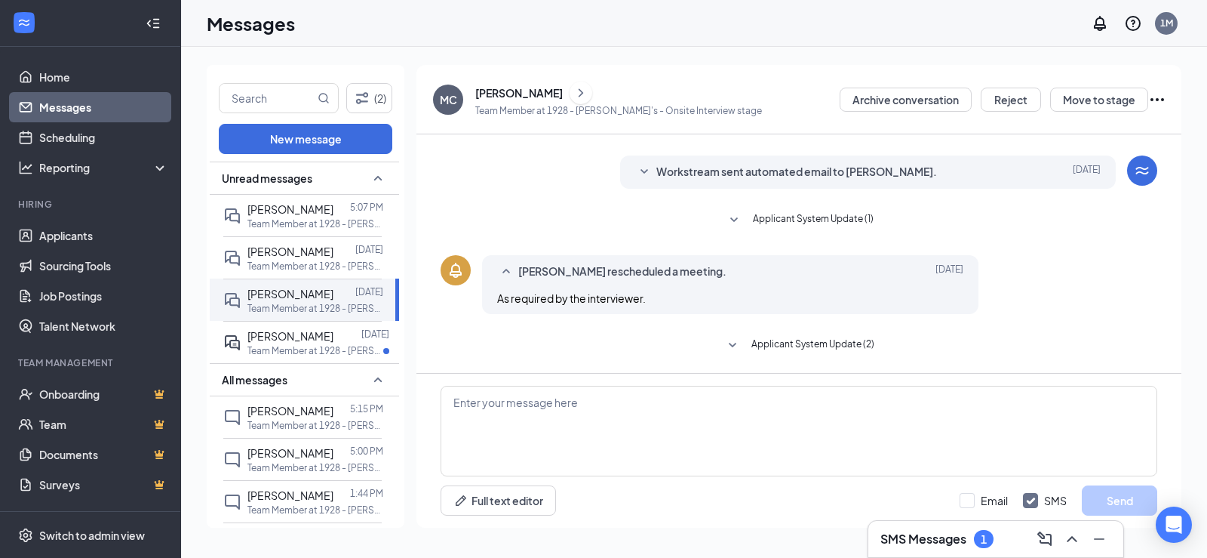
click at [735, 341] on icon "SmallChevronDown" at bounding box center [733, 346] width 18 height 18
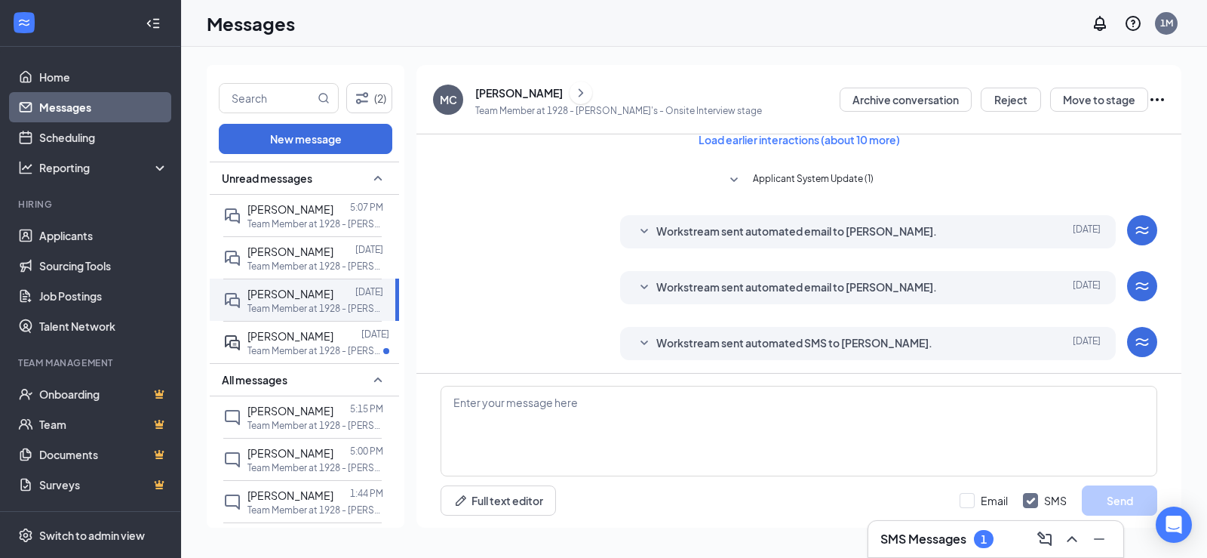
scroll to position [0, 0]
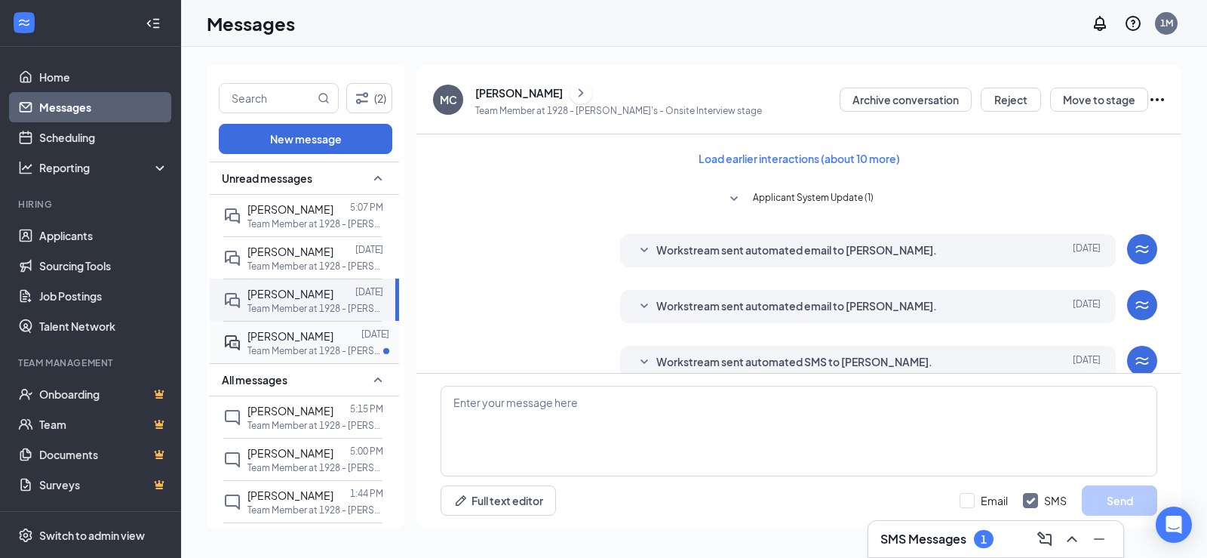
click at [299, 344] on p "Team Member at 1928 - Arby's" at bounding box center [316, 350] width 136 height 13
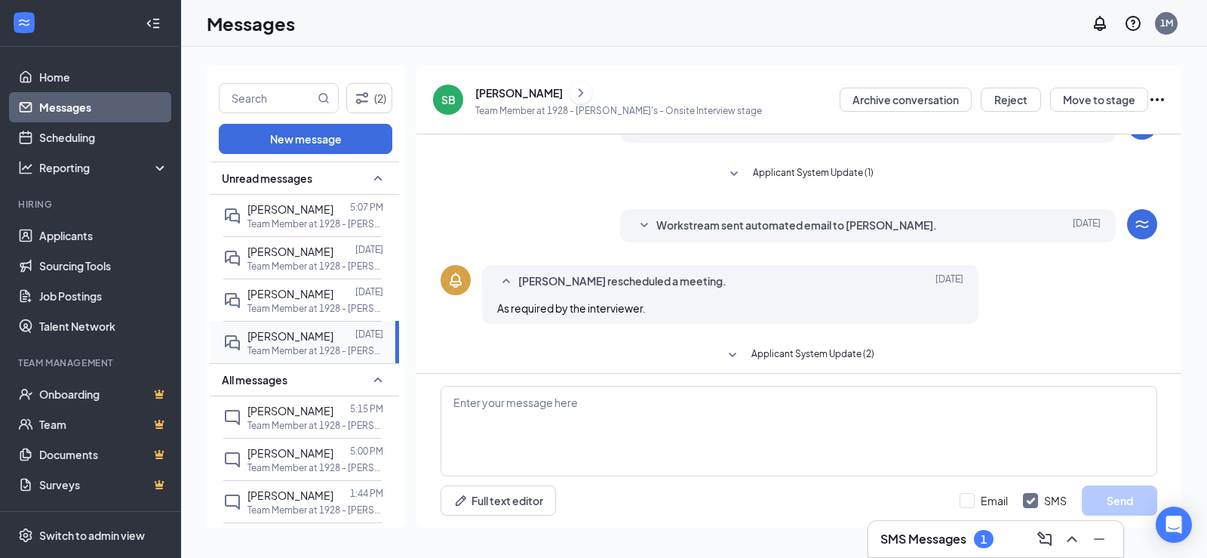
scroll to position [290, 0]
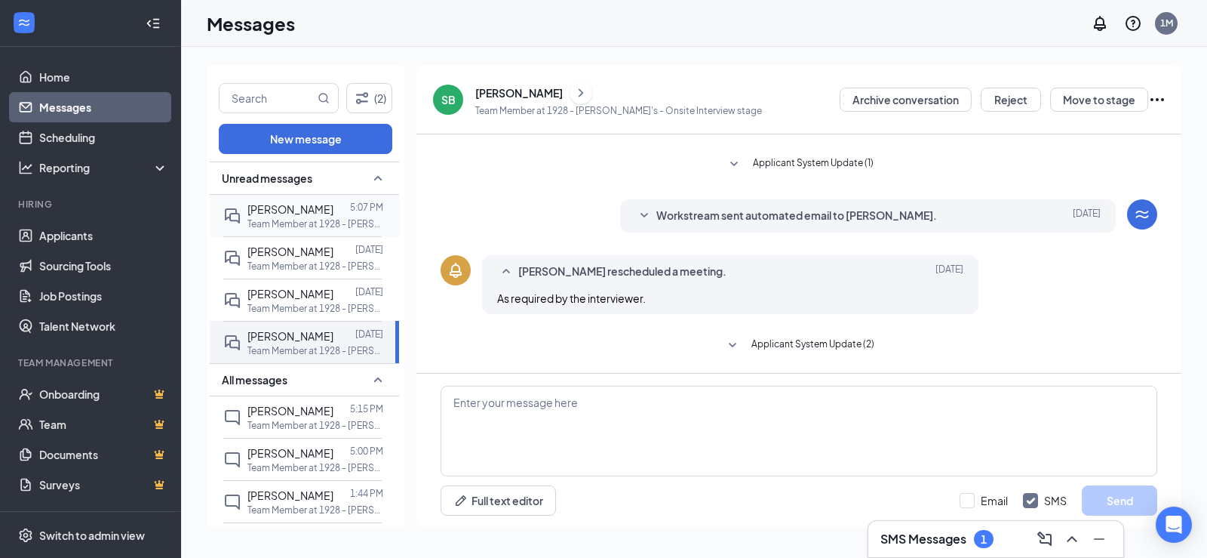
click at [306, 226] on p "Team Member at 1928 - Arby's" at bounding box center [316, 223] width 136 height 13
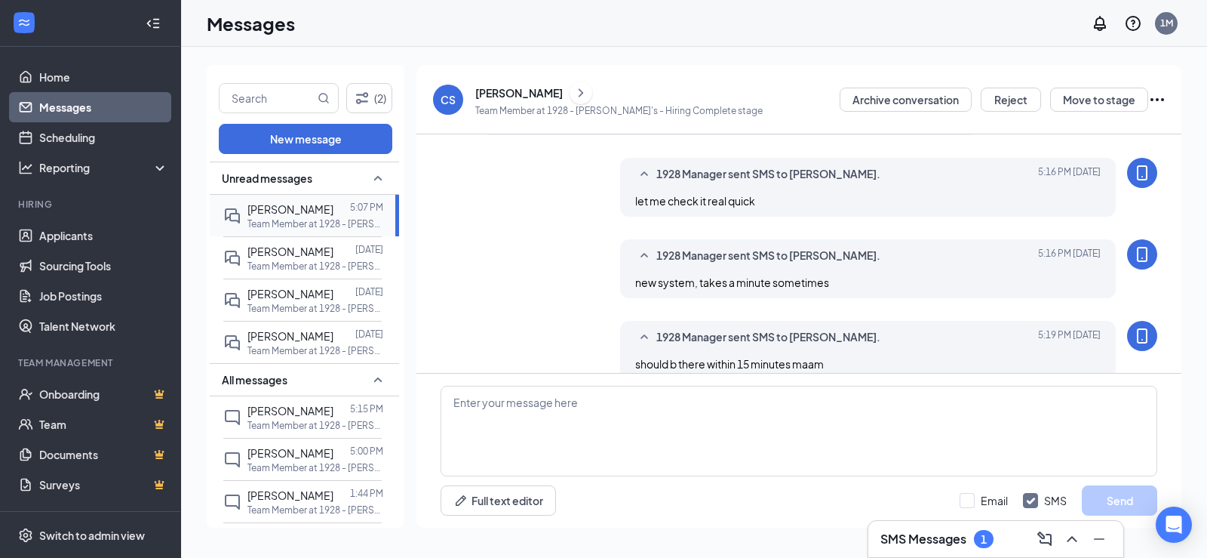
scroll to position [398, 0]
